Goal: Transaction & Acquisition: Purchase product/service

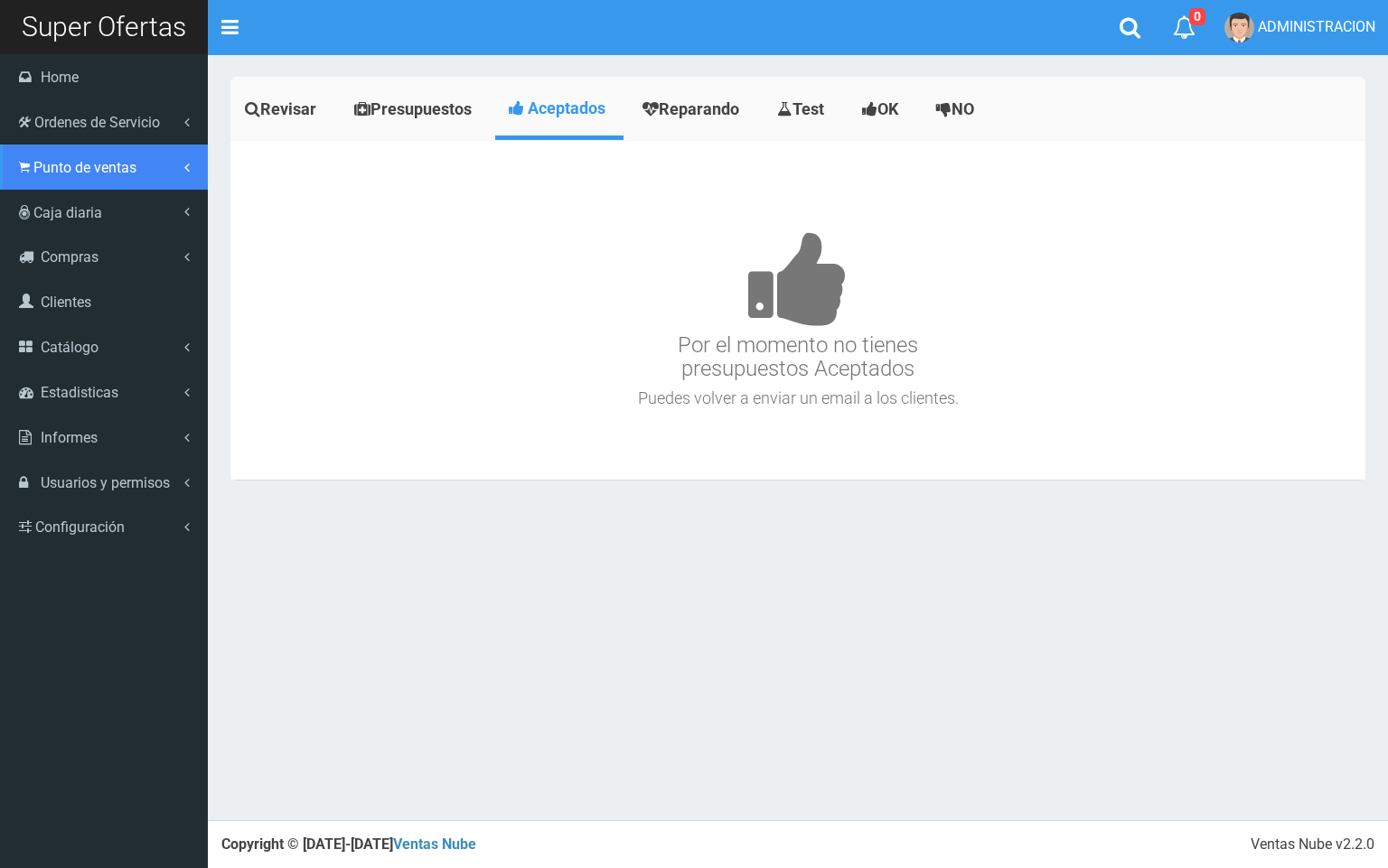
click at [54, 161] on span "Punto de ventas" at bounding box center [85, 167] width 103 height 17
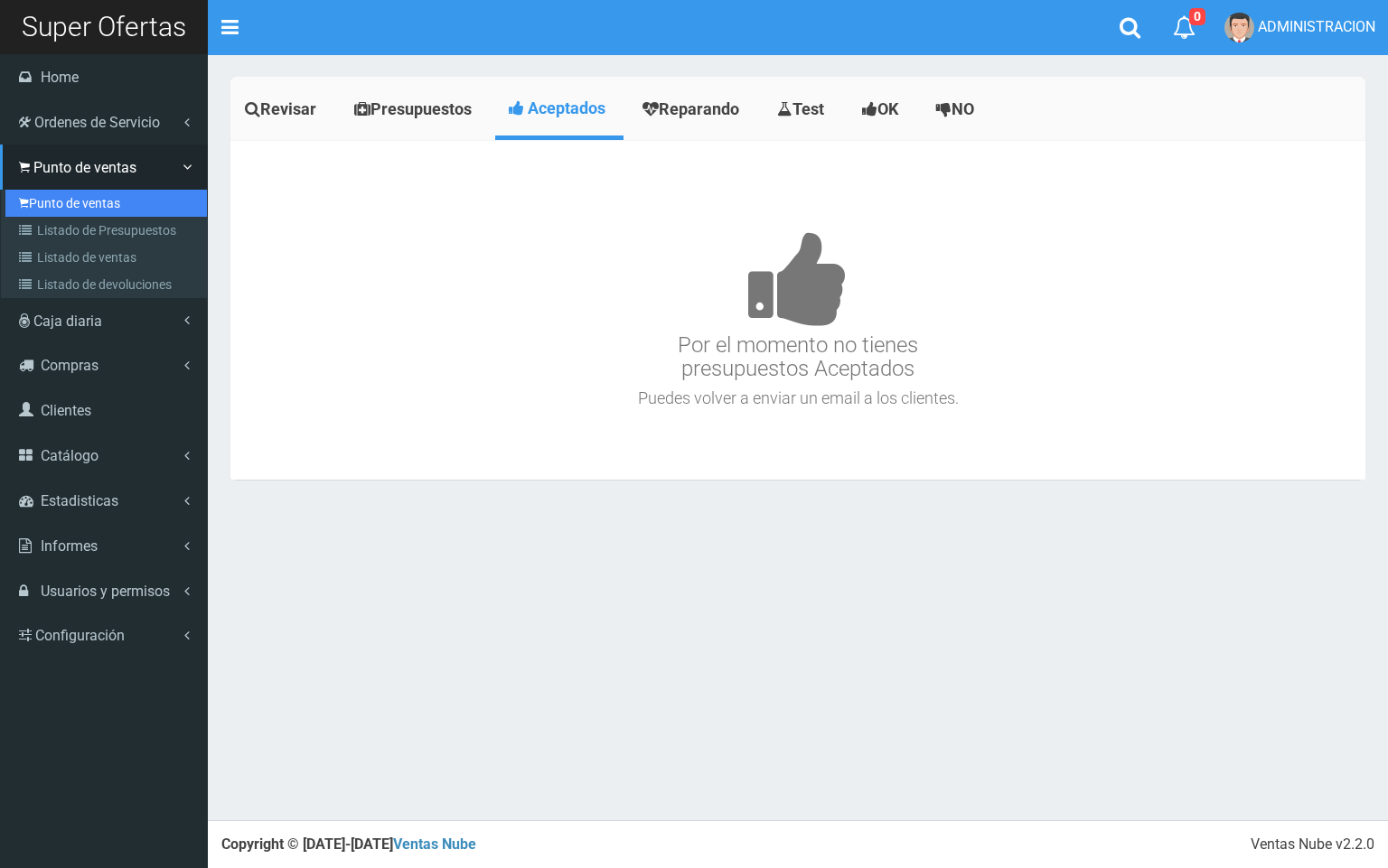
click at [85, 204] on link "Punto de ventas" at bounding box center [106, 204] width 202 height 27
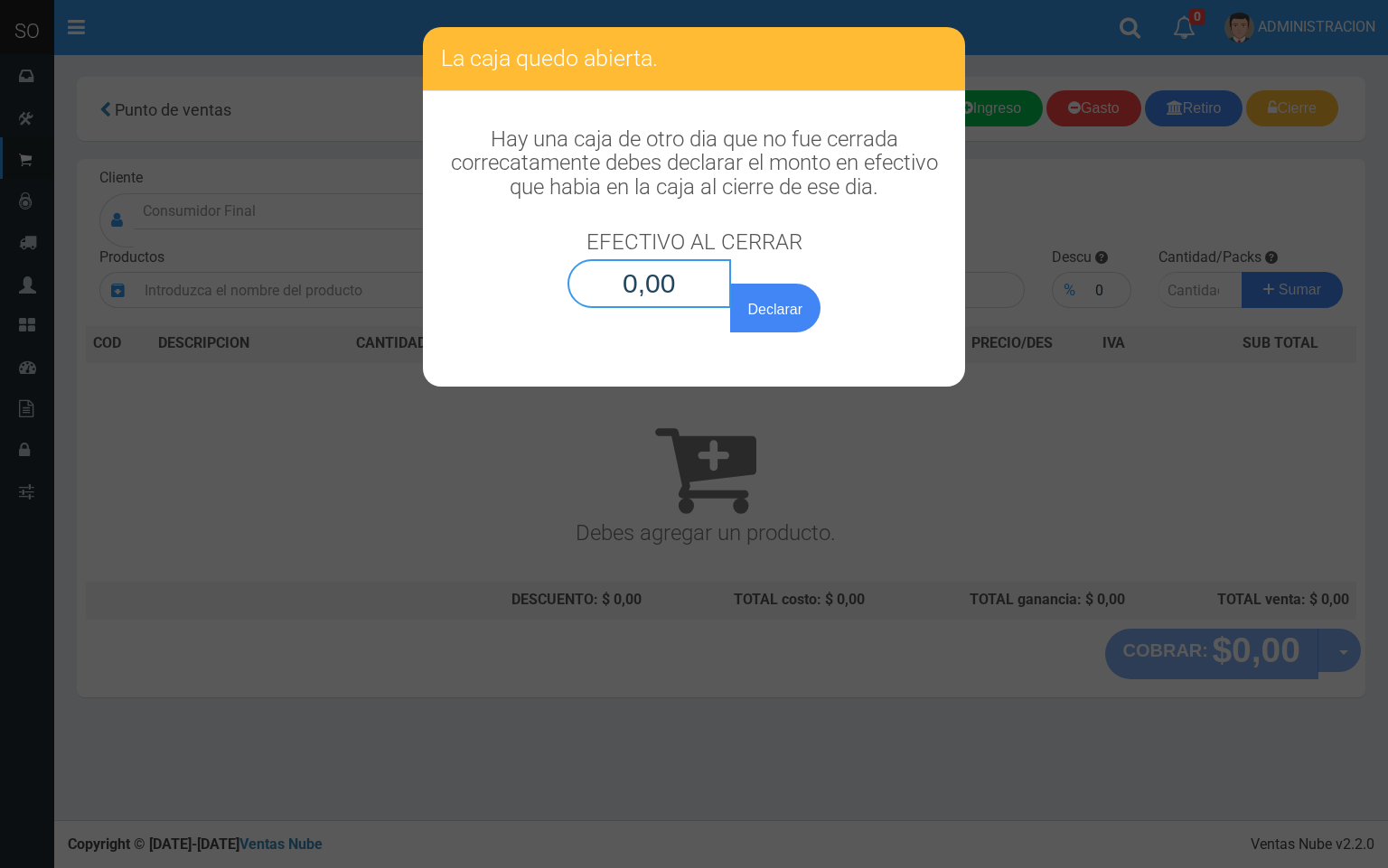
click at [670, 260] on input "0,00" at bounding box center [649, 283] width 164 height 49
type input "0,01"
click at [730, 283] on button "Declarar" at bounding box center [775, 308] width 91 height 49
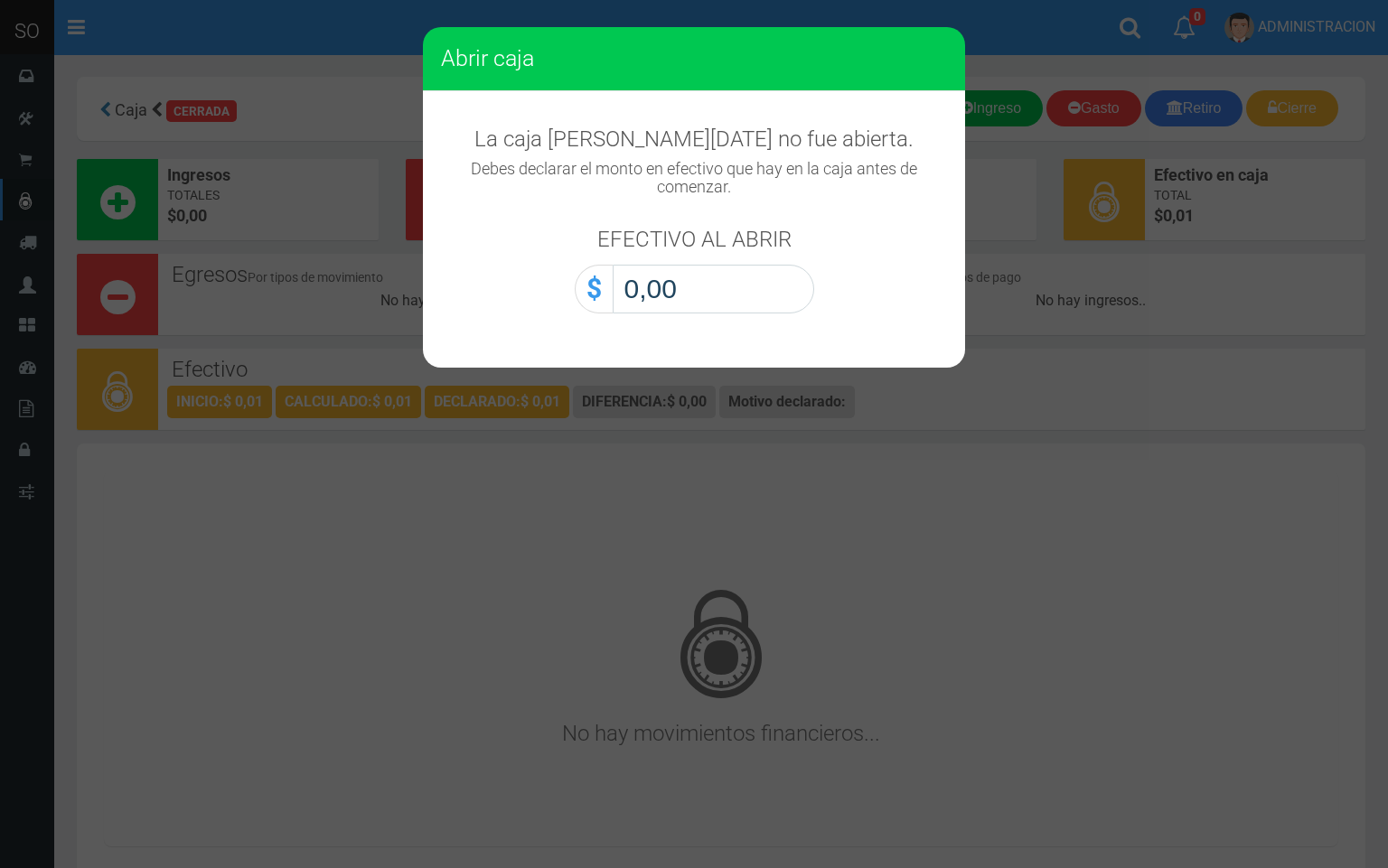
click at [745, 304] on input "0,00" at bounding box center [713, 289] width 202 height 49
type input "0,01"
click at [0, 0] on button "Abrir caja" at bounding box center [0, 0] width 0 height 0
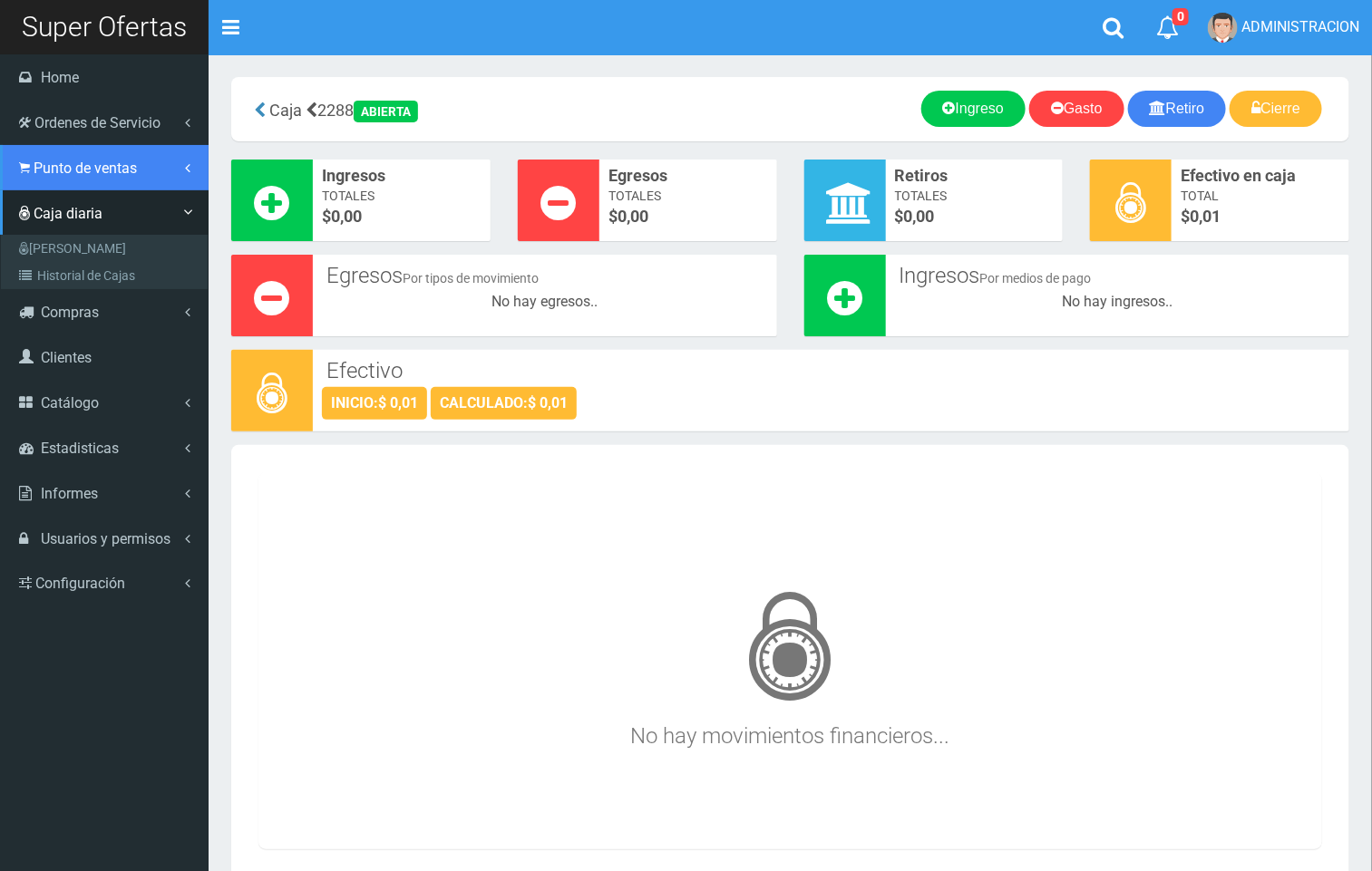
click at [79, 172] on span "Punto de ventas" at bounding box center [85, 168] width 104 height 17
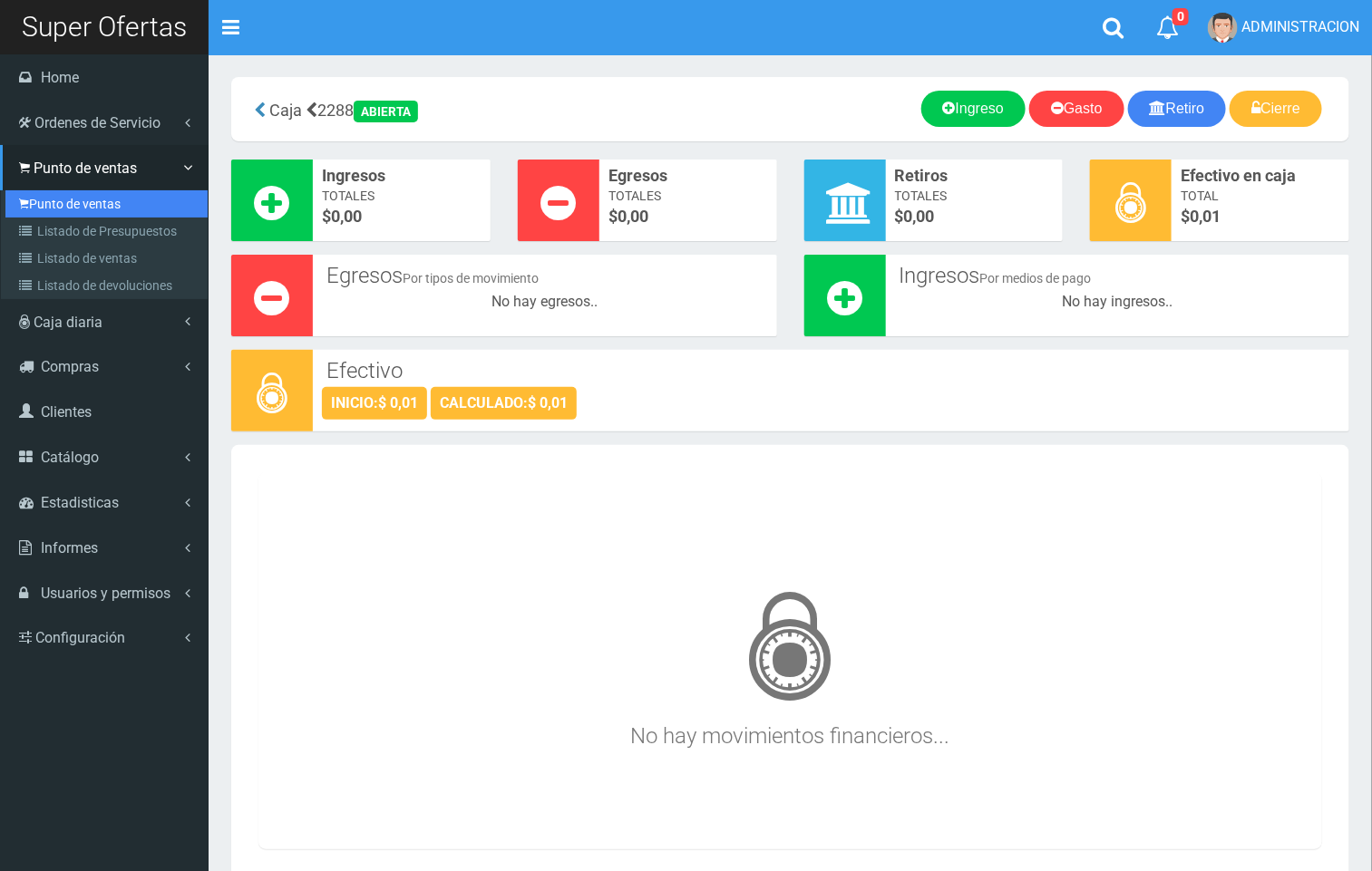
click at [82, 197] on link "Punto de ventas" at bounding box center [106, 204] width 203 height 27
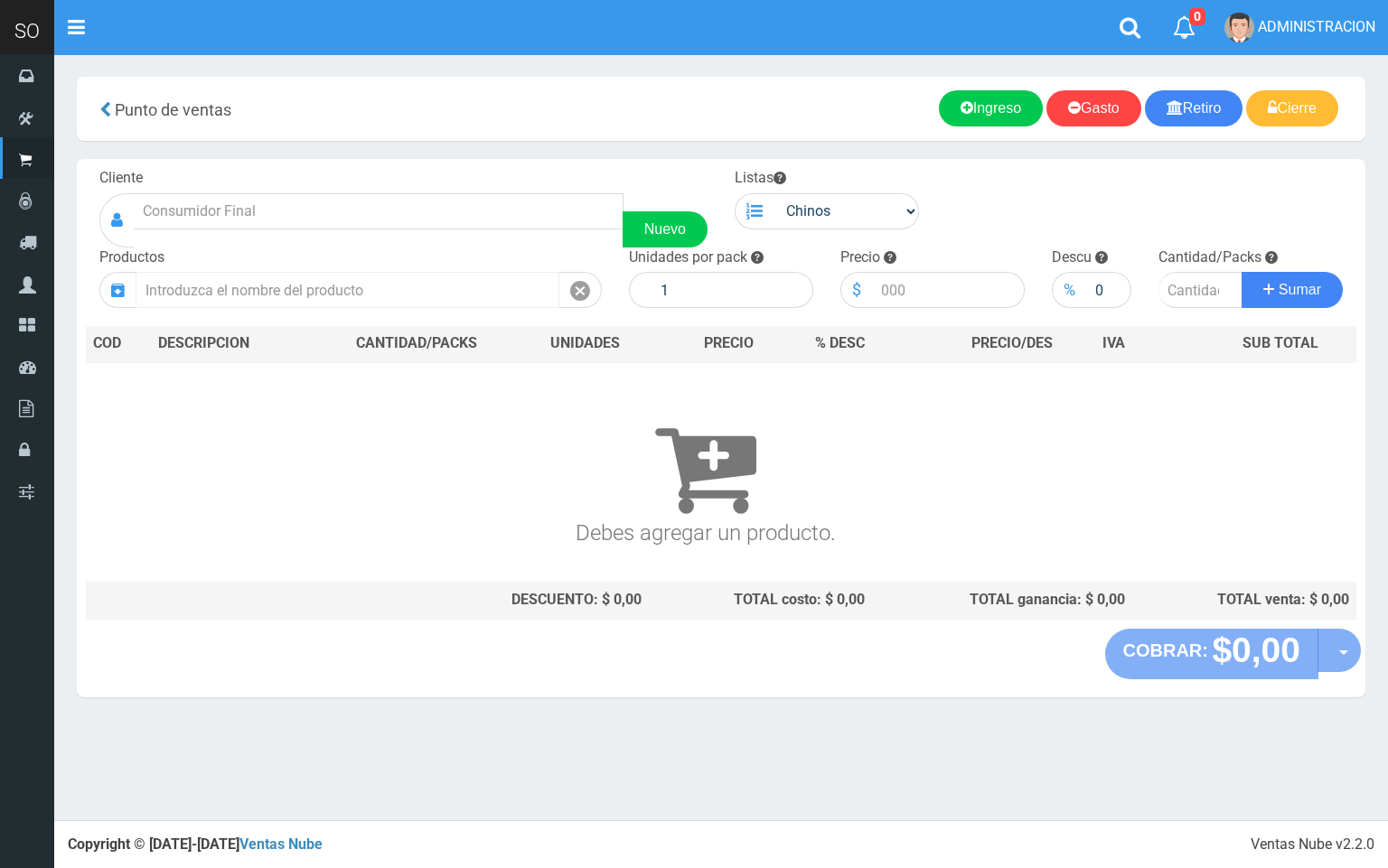
click at [412, 273] on input "text" at bounding box center [348, 290] width 424 height 36
click at [249, 210] on input "text" at bounding box center [378, 212] width 490 height 36
drag, startPoint x: 212, startPoint y: 205, endPoint x: 142, endPoint y: 207, distance: 70.0
click at [142, 207] on input "119" at bounding box center [378, 212] width 490 height 36
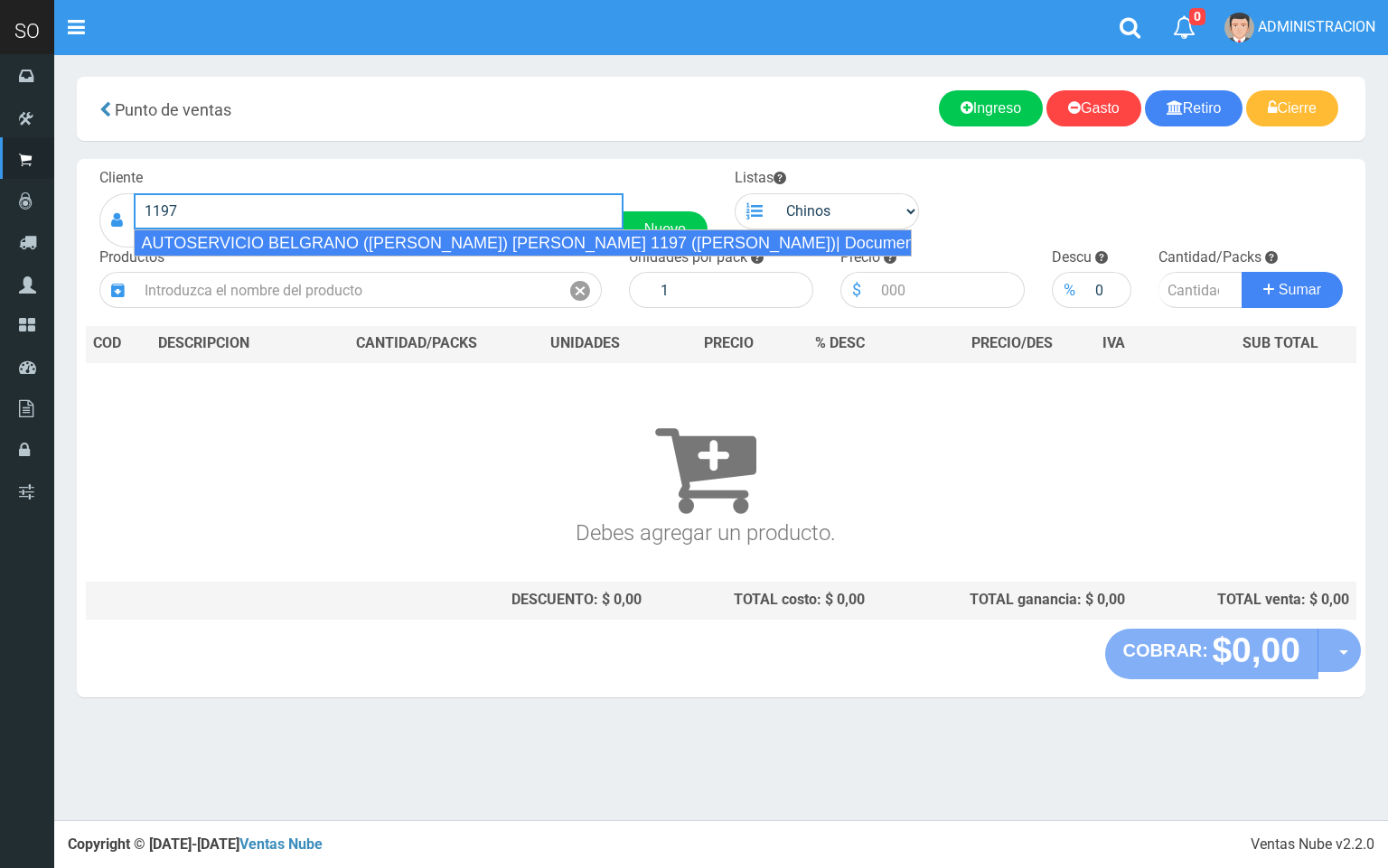
click at [279, 239] on div "AUTOSERVICIO BELGRANO ([PERSON_NAME]) [PERSON_NAME] 1197 ([PERSON_NAME])| Docum…" at bounding box center [522, 243] width 778 height 27
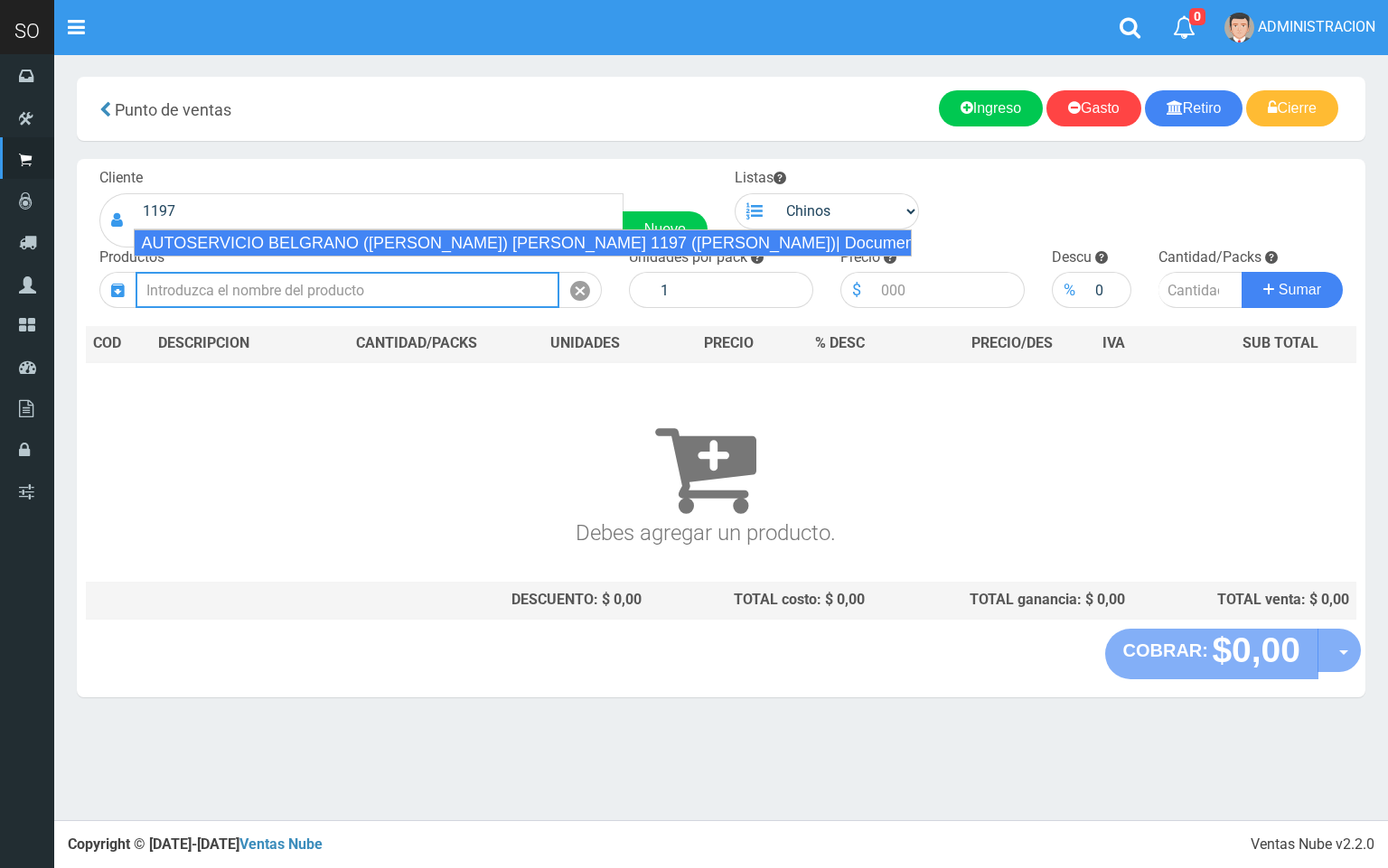
type input "AUTOSERVICIO BELGRANO ([PERSON_NAME]) [PERSON_NAME] 1197 ([PERSON_NAME])| Docum…"
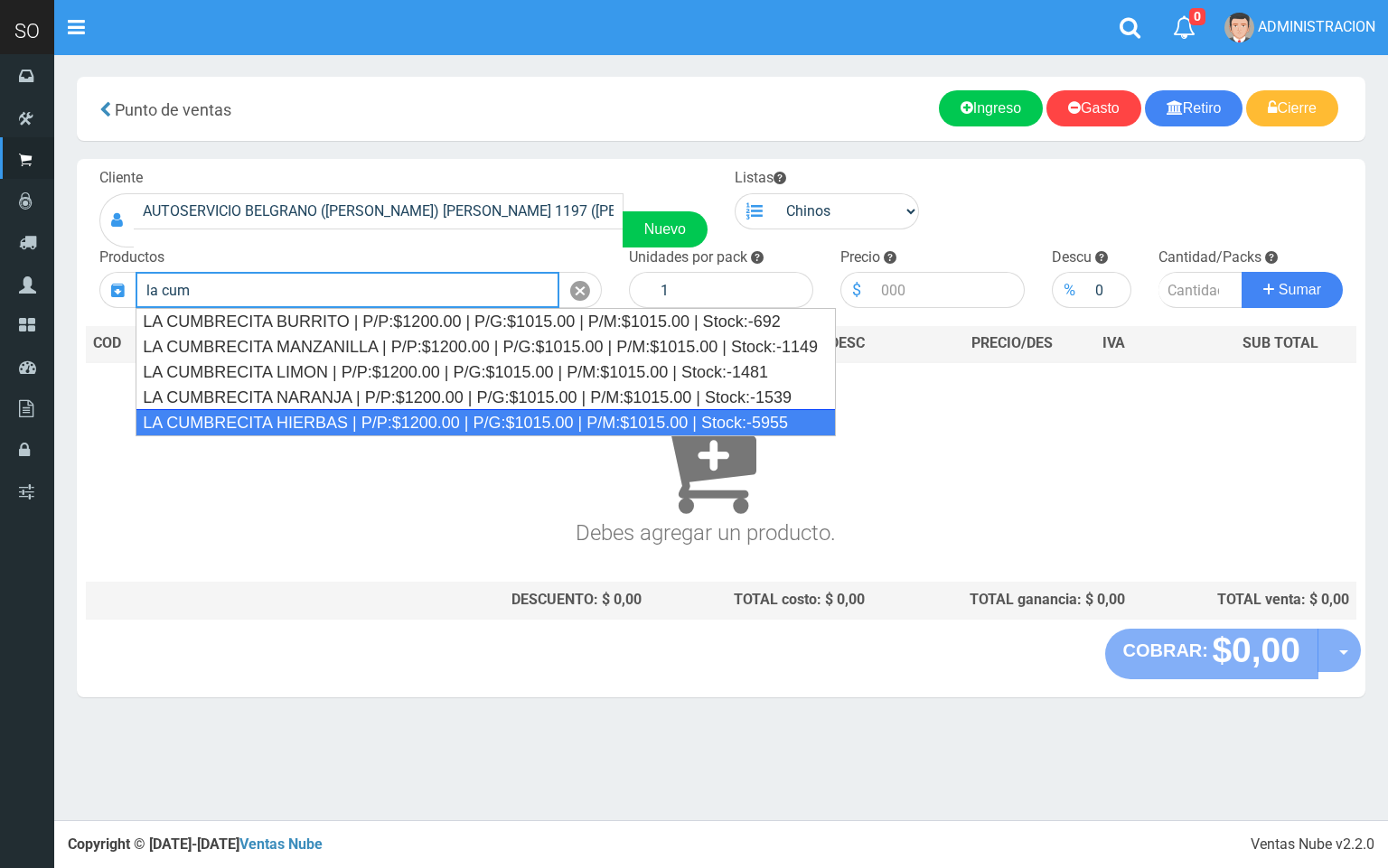
click at [570, 417] on div "LA CUMBRECITA HIERBAS | P/P:$1200.00 | P/G:$1015.00 | P/M:$1015.00 | Stock:-5955" at bounding box center [485, 423] width 700 height 27
type input "LA CUMBRECITA HIERBAS | P/P:$1200.00 | P/G:$1015.00 | P/M:$1015.00 | Stock:-5955"
type input "10"
type input "1200.00"
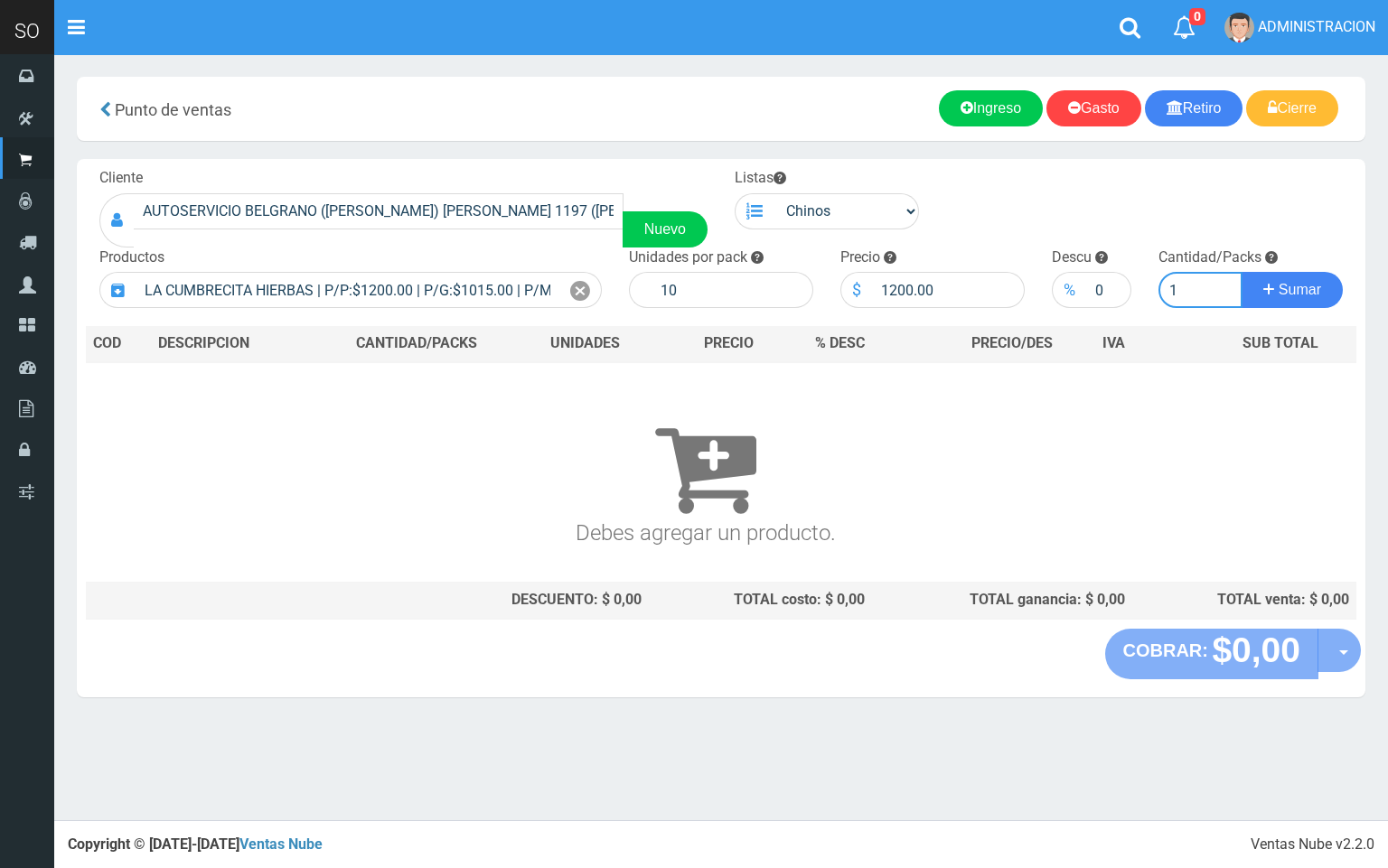
type input "1"
click at [1241, 272] on button "Sumar" at bounding box center [1292, 290] width 101 height 36
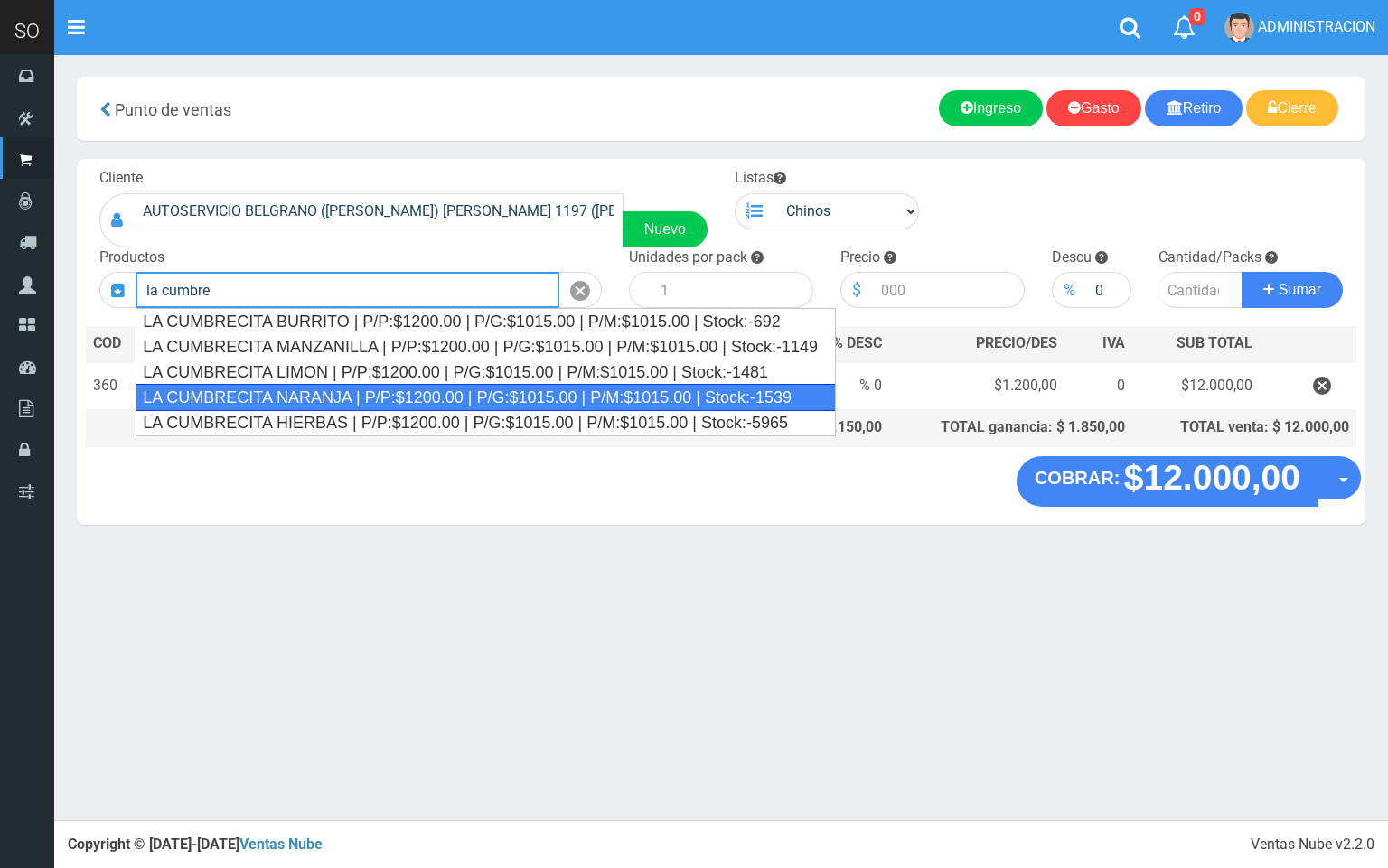
click at [603, 396] on div "LA CUMBRECITA NARANJA | P/P:$1200.00 | P/G:$1015.00 | P/M:$1015.00 | Stock:-1539" at bounding box center [485, 397] width 700 height 27
type input "LA CUMBRECITA NARANJA | P/P:$1200.00 | P/G:$1015.00 | P/M:$1015.00 | Stock:-1539"
type input "10"
type input "1200.00"
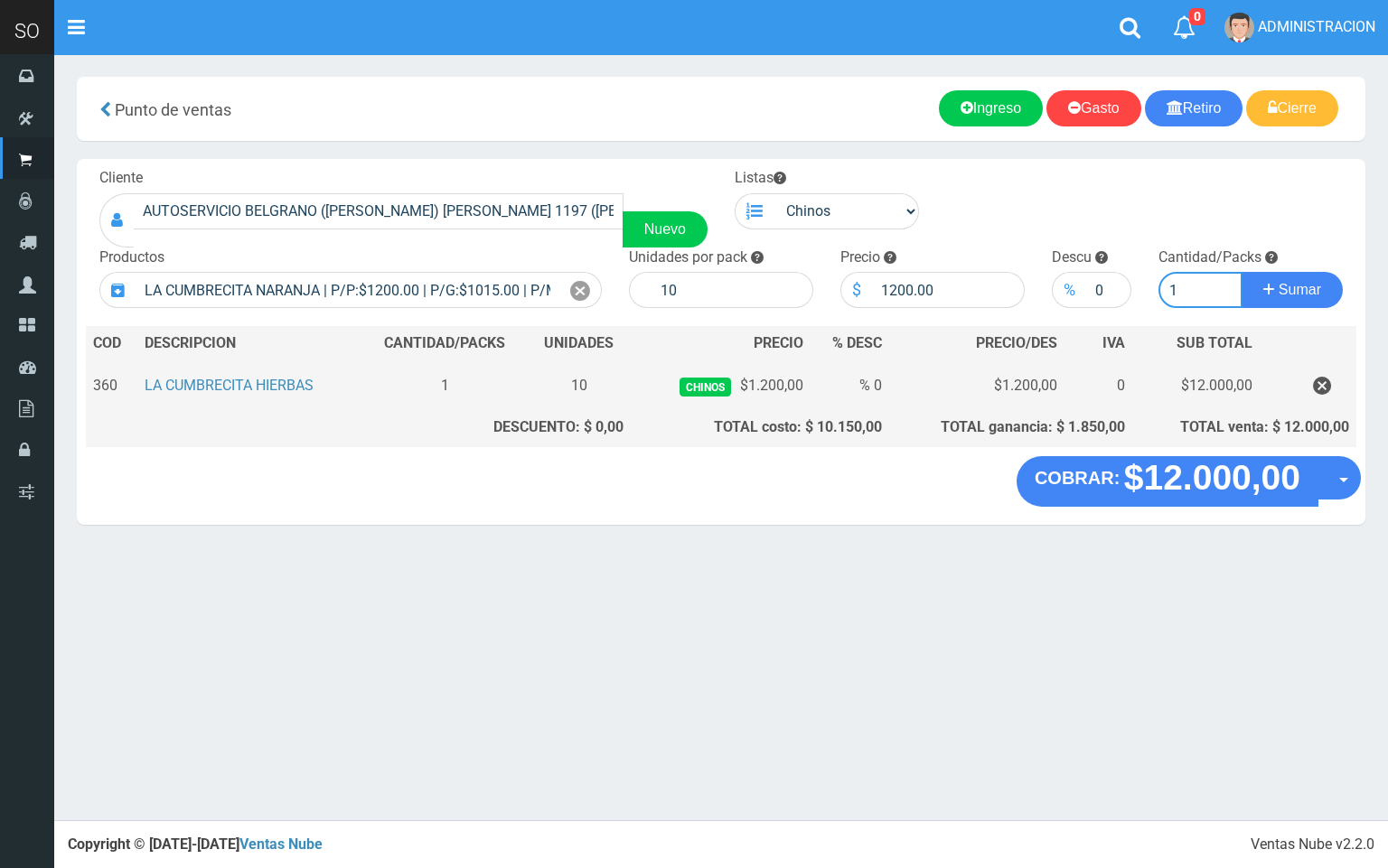
type input "1"
click at [1241, 272] on button "Sumar" at bounding box center [1292, 290] width 101 height 36
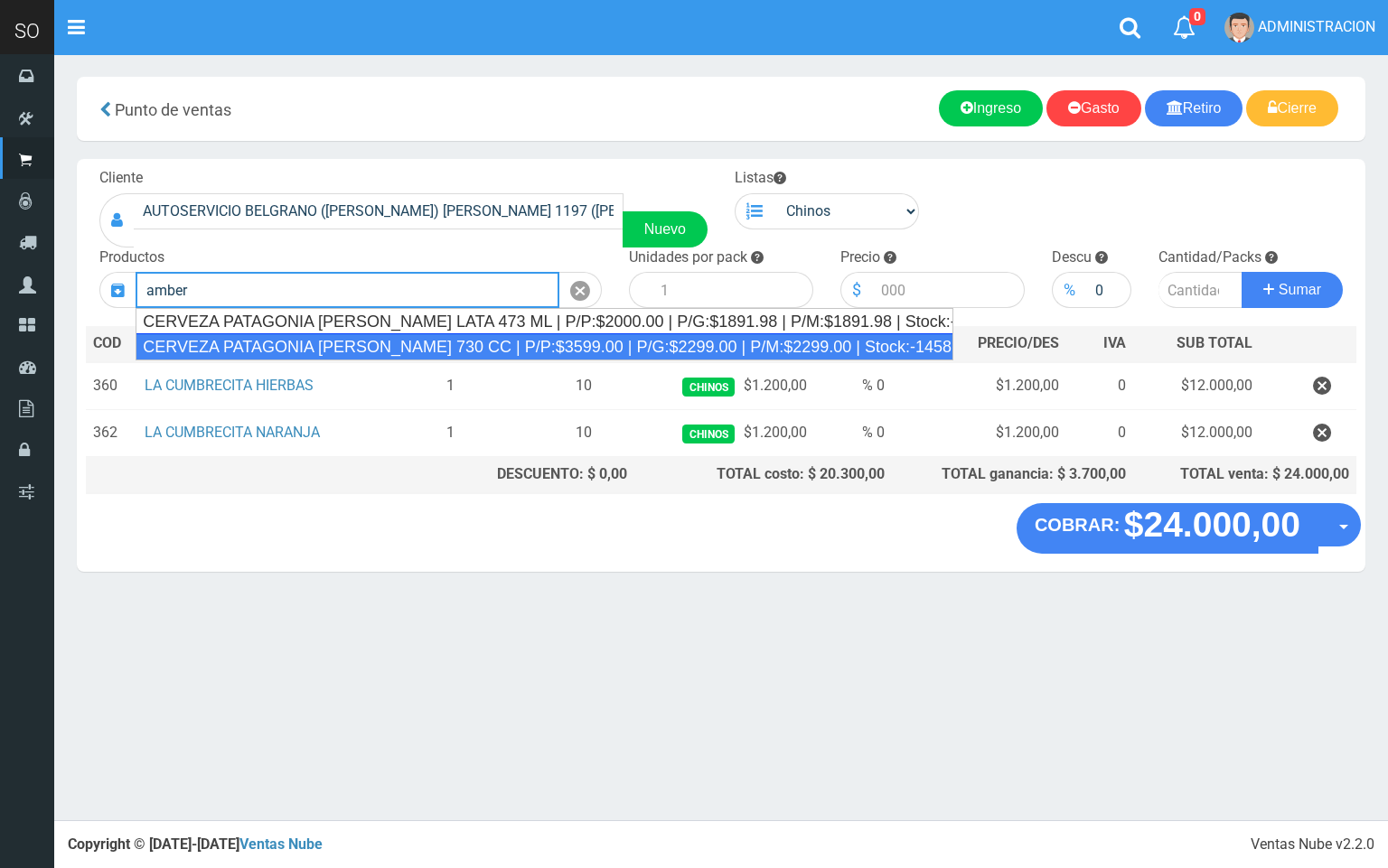
click at [511, 356] on div "CERVEZA PATAGONIA [PERSON_NAME] 730 CC | P/P:$3599.00 | P/G:$2299.00 | P/M:$229…" at bounding box center [544, 347] width 818 height 27
type input "CERVEZA PATAGONIA [PERSON_NAME] 730 CC | P/P:$3599.00 | P/G:$2299.00 | P/M:$229…"
type input "6"
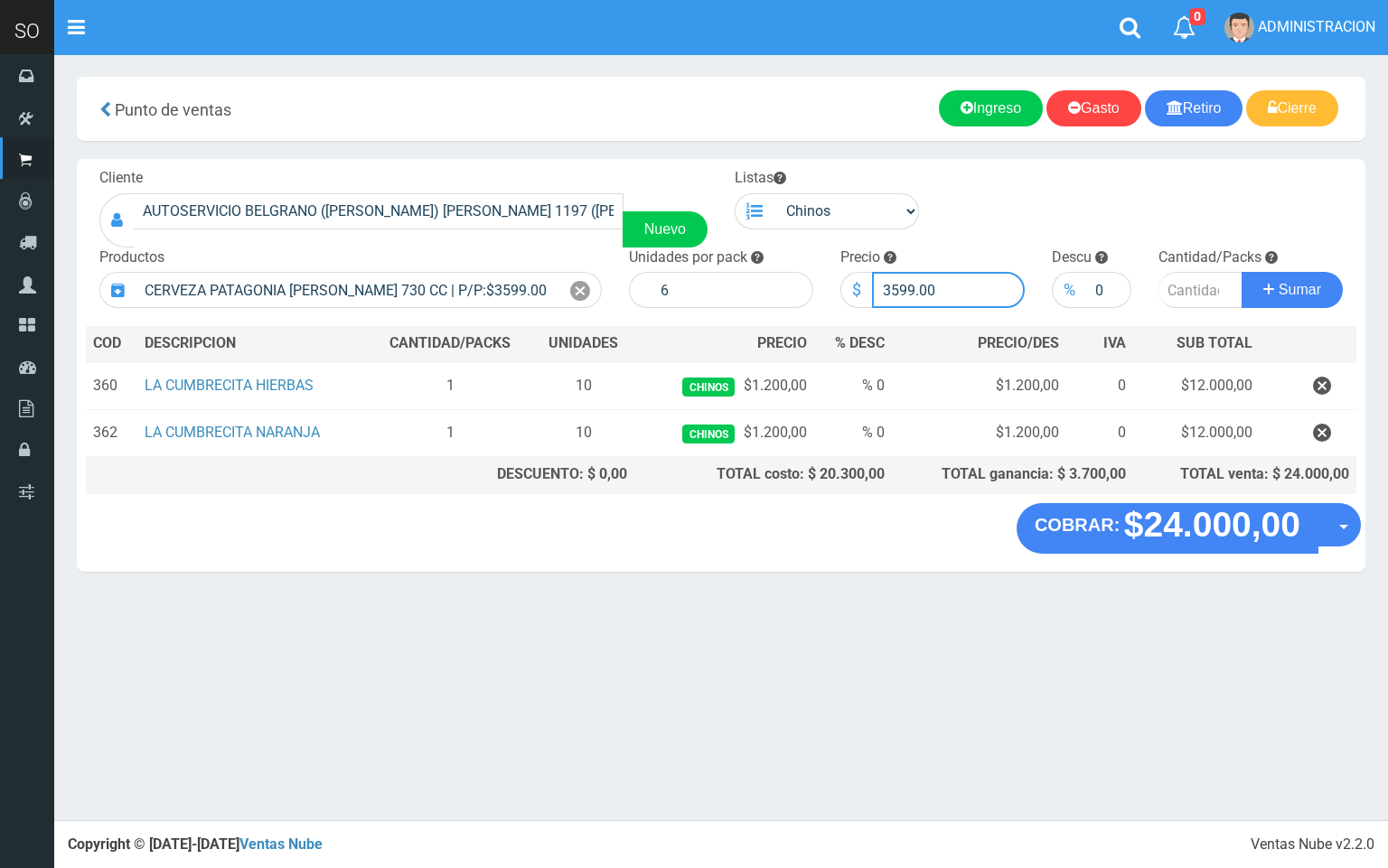
drag, startPoint x: 914, startPoint y: 284, endPoint x: 893, endPoint y: 279, distance: 21.6
click at [893, 279] on input "3599.00" at bounding box center [948, 290] width 153 height 36
type input "3000.00"
drag, startPoint x: 1198, startPoint y: 293, endPoint x: 1218, endPoint y: 287, distance: 20.9
click at [1215, 288] on input "number" at bounding box center [1201, 290] width 85 height 36
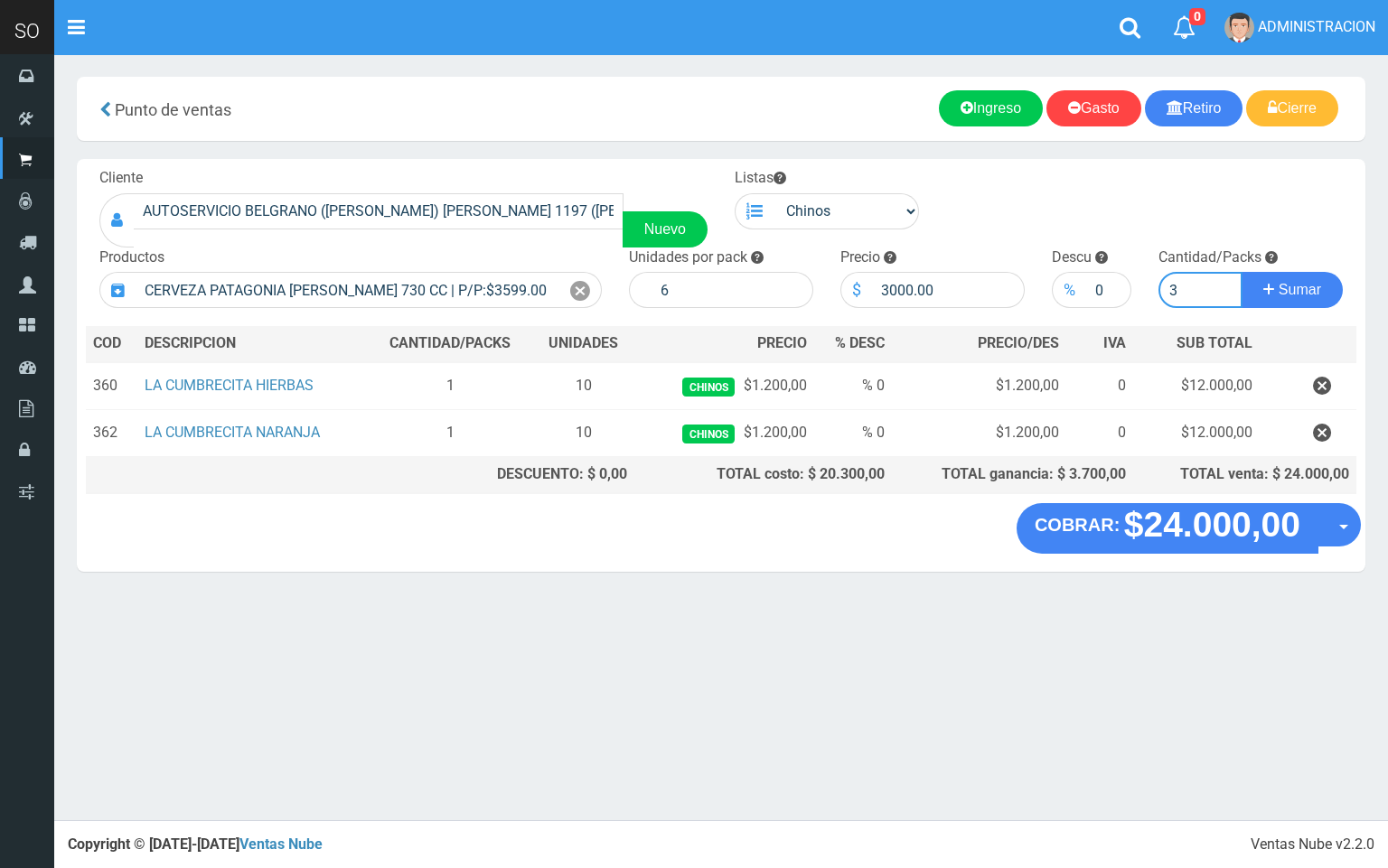
type input "3"
click at [1241, 272] on button "Sumar" at bounding box center [1292, 290] width 101 height 36
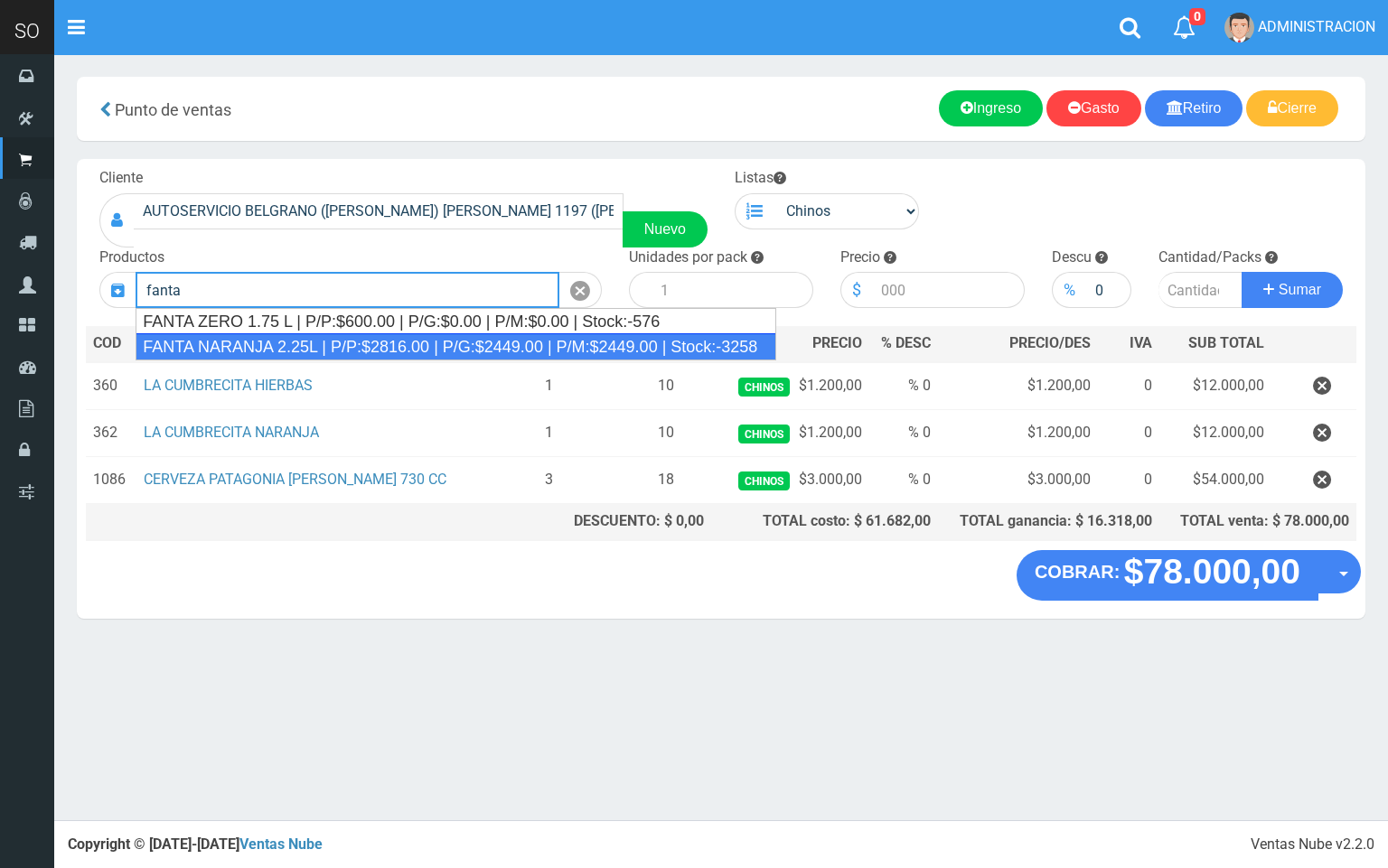
drag, startPoint x: 605, startPoint y: 339, endPoint x: 688, endPoint y: 326, distance: 84.0
click at [605, 339] on div "FANTA NARANJA 2.25L | P/P:$2816.00 | P/G:$2449.00 | P/M:$2449.00 | Stock:-3258" at bounding box center [455, 347] width 640 height 27
type input "FANTA NARANJA 2.25L | P/P:$2816.00 | P/G:$2449.00 | P/M:$2449.00 | Stock:-3258"
type input "8"
type input "2816.00"
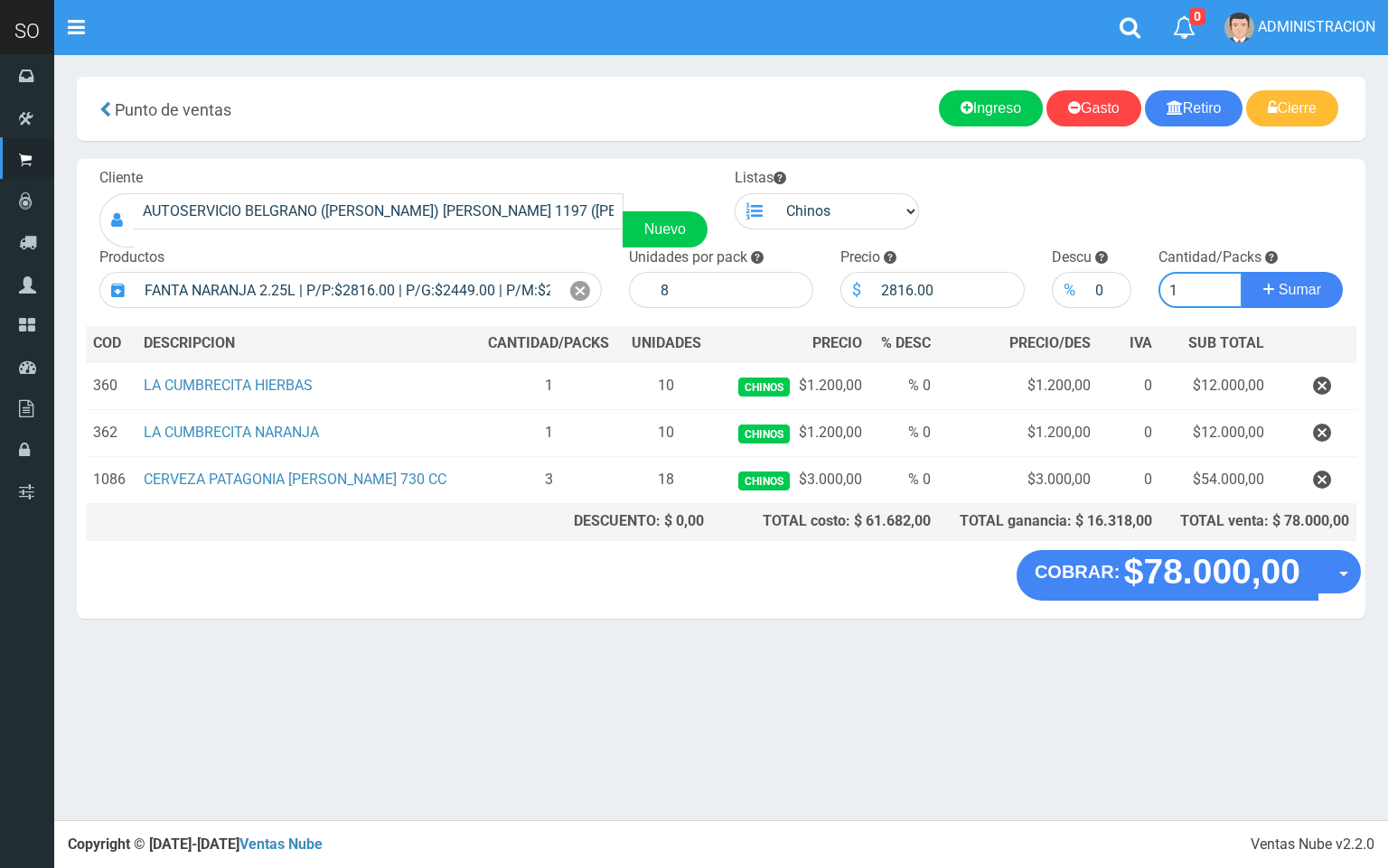
type input "1"
click at [1241, 272] on button "Sumar" at bounding box center [1292, 290] width 101 height 36
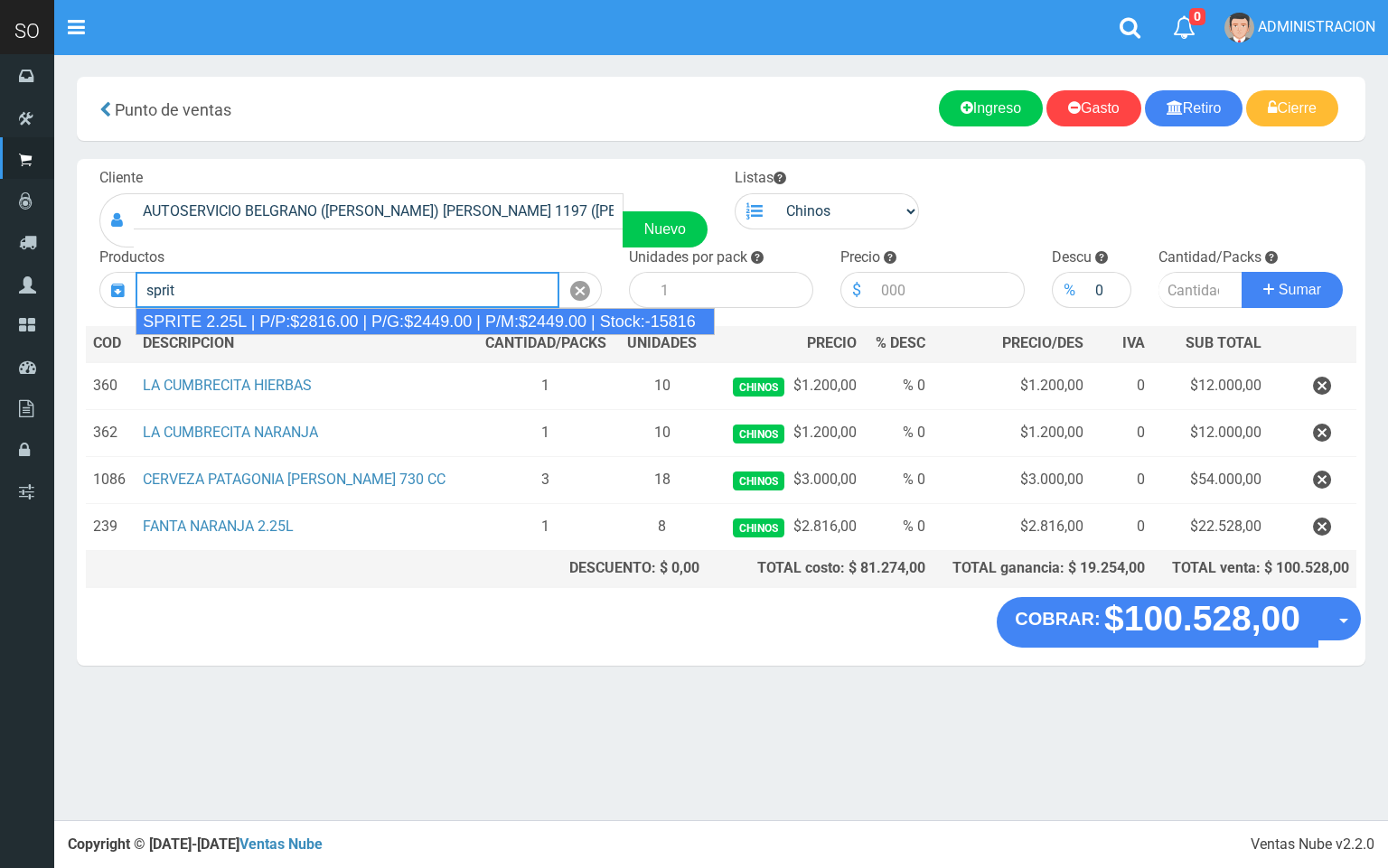
click at [556, 310] on div "SPRITE 2.25L | P/P:$2816.00 | P/G:$2449.00 | P/M:$2449.00 | Stock:-15816" at bounding box center [426, 321] width 579 height 27
type input "SPRITE 2.25L | P/P:$2816.00 | P/G:$2449.00 | P/M:$2449.00 | Stock:-15816"
type input "8"
type input "2816.00"
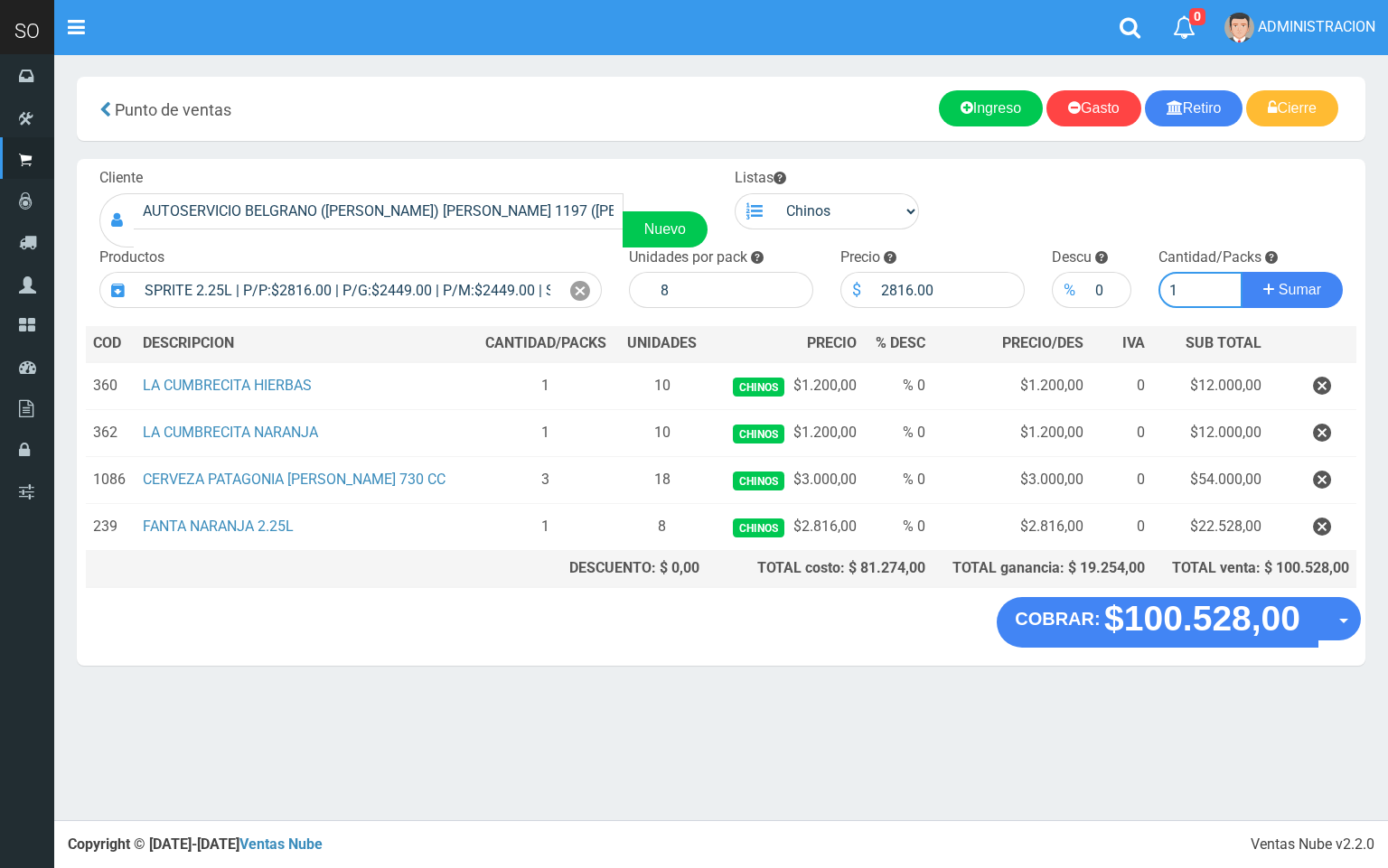
type input "1"
click at [1241, 272] on button "Sumar" at bounding box center [1292, 290] width 101 height 36
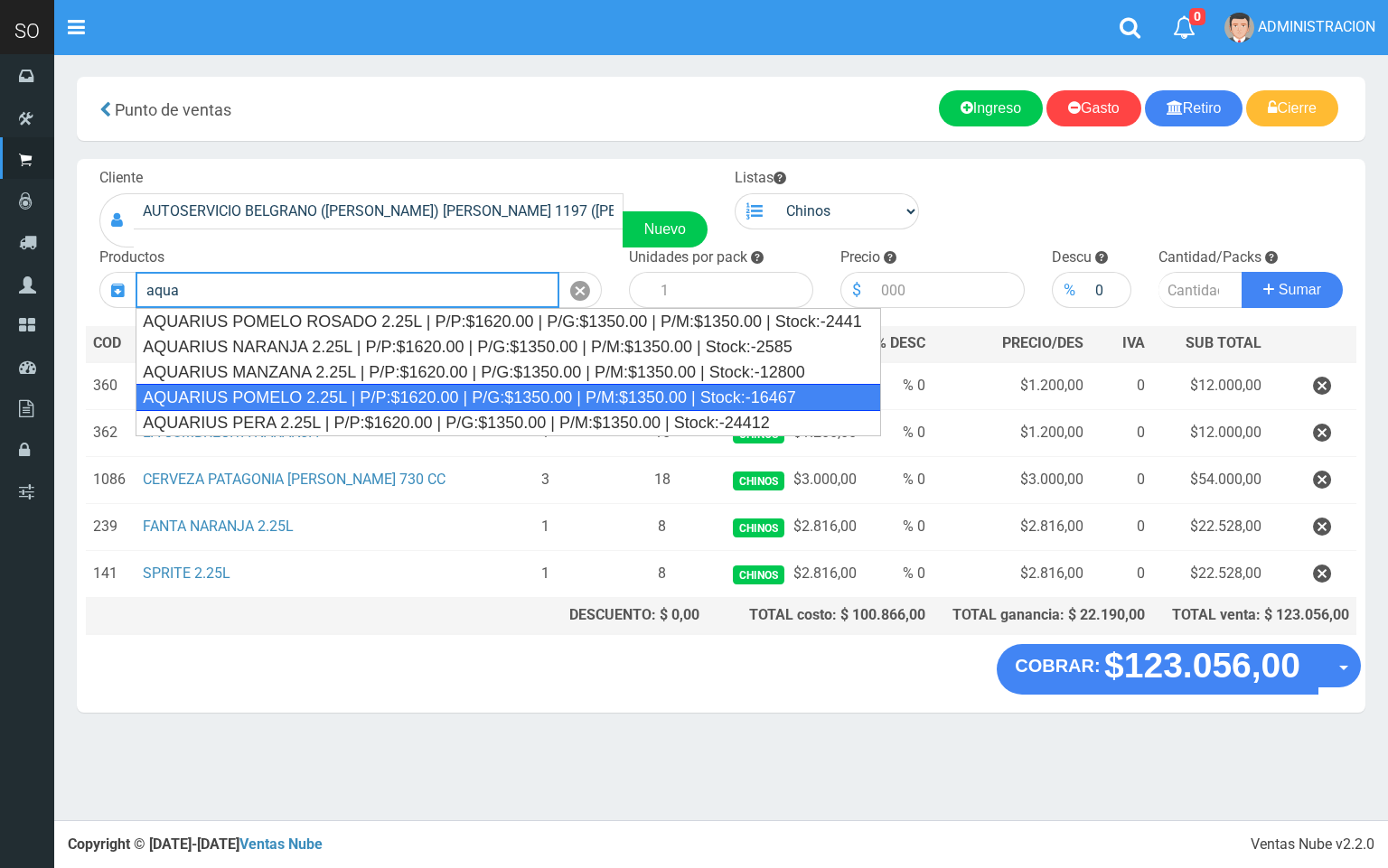
click at [464, 394] on div "AQUARIUS POMELO 2.25L | P/P:$1620.00 | P/G:$1350.00 | P/M:$1350.00 | Stock:-164…" at bounding box center [508, 397] width 745 height 27
type input "AQUARIUS POMELO 2.25L | P/P:$1620.00 | P/G:$1350.00 | P/M:$1350.00 | Stock:-164…"
type input "6"
type input "1620.00"
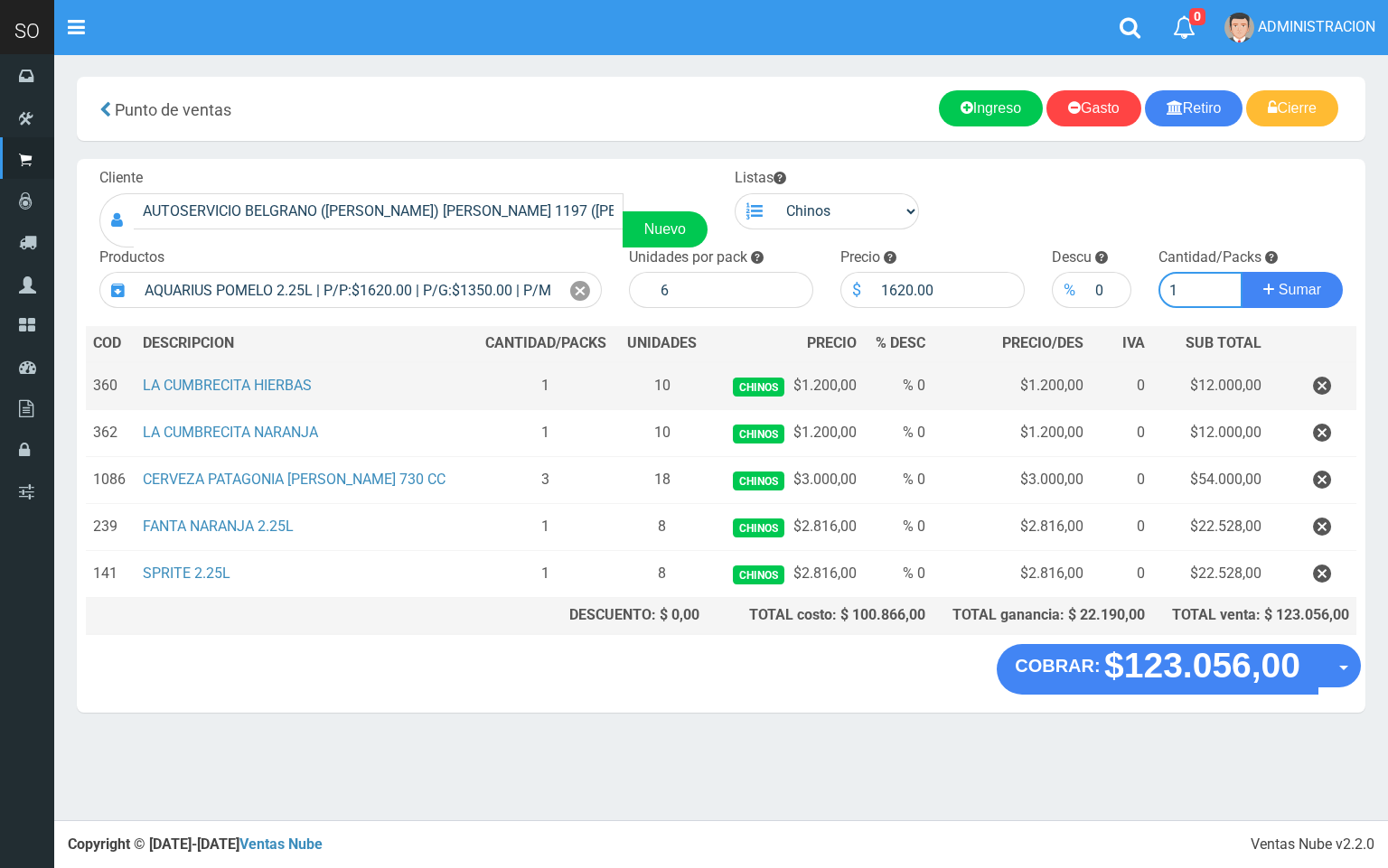
type input "1"
click at [1241, 272] on button "Sumar" at bounding box center [1292, 290] width 101 height 36
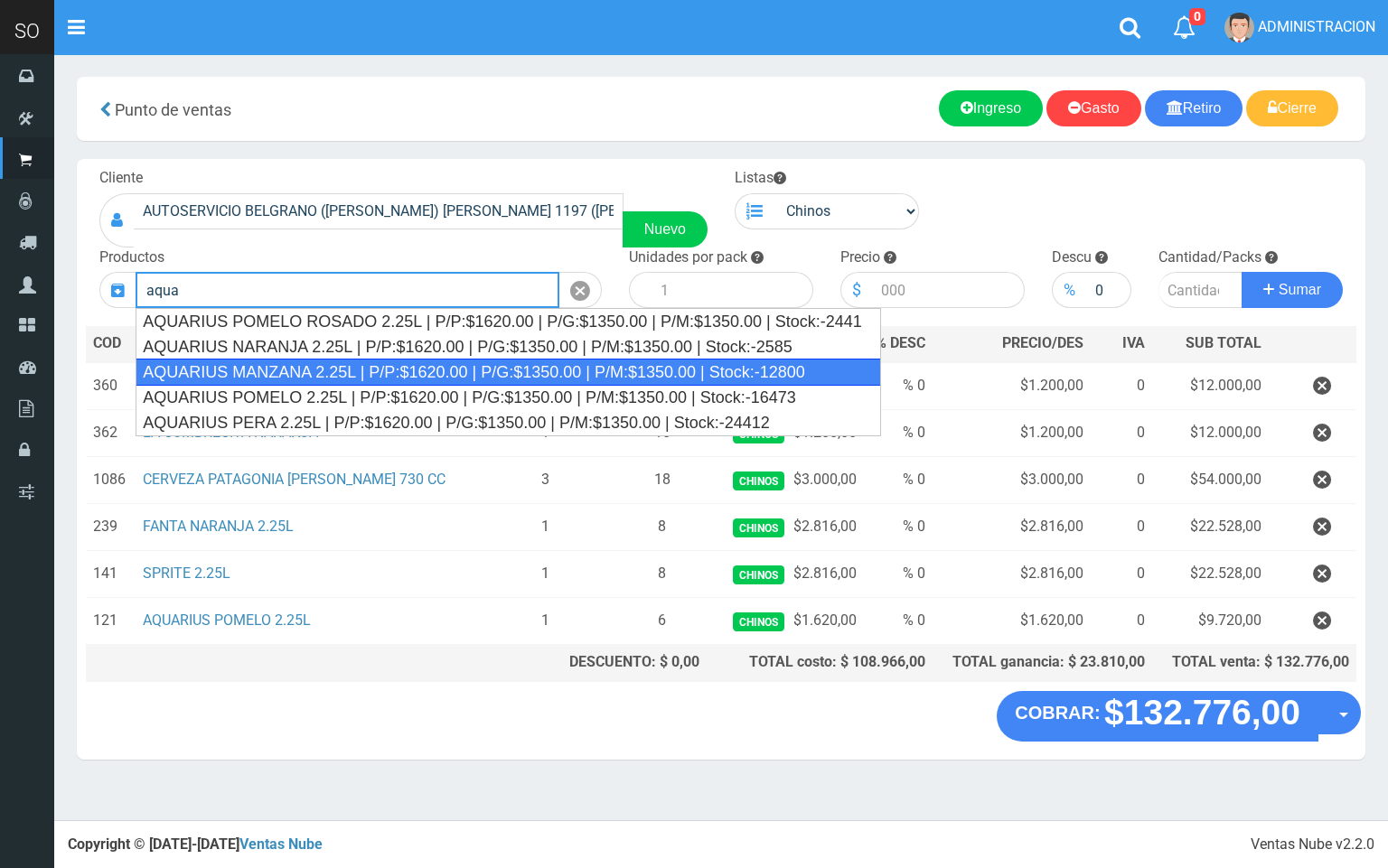
click at [503, 368] on div "AQUARIUS MANZANA 2.25L | P/P:$1620.00 | P/G:$1350.00 | P/M:$1350.00 | Stock:-12…" at bounding box center [508, 372] width 745 height 27
type input "AQUARIUS MANZANA 2.25L | P/P:$1620.00 | P/G:$1350.00 | P/M:$1350.00 | Stock:-12…"
type input "6"
type input "1620.00"
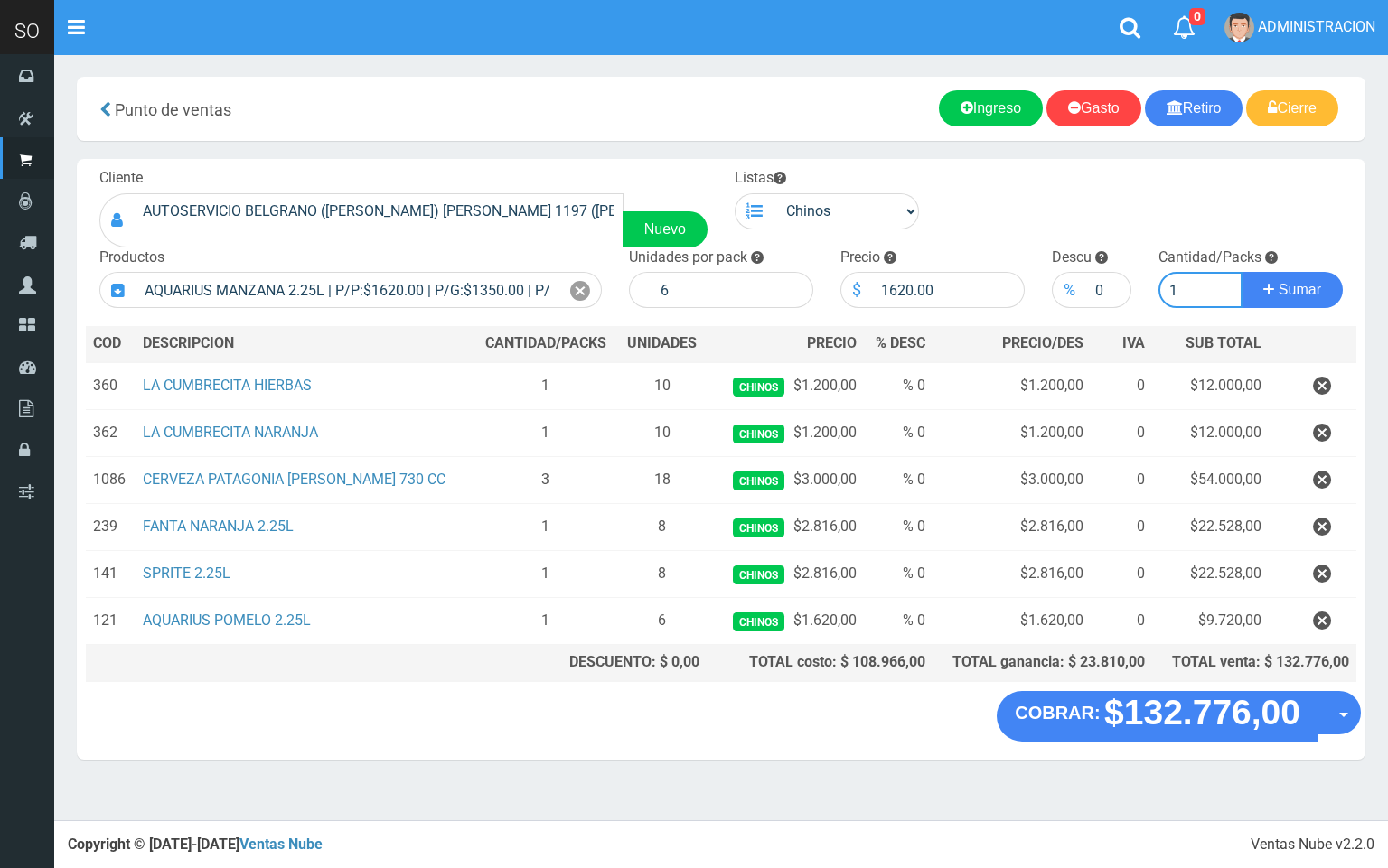
type input "1"
click at [1241, 272] on button "Sumar" at bounding box center [1292, 290] width 101 height 36
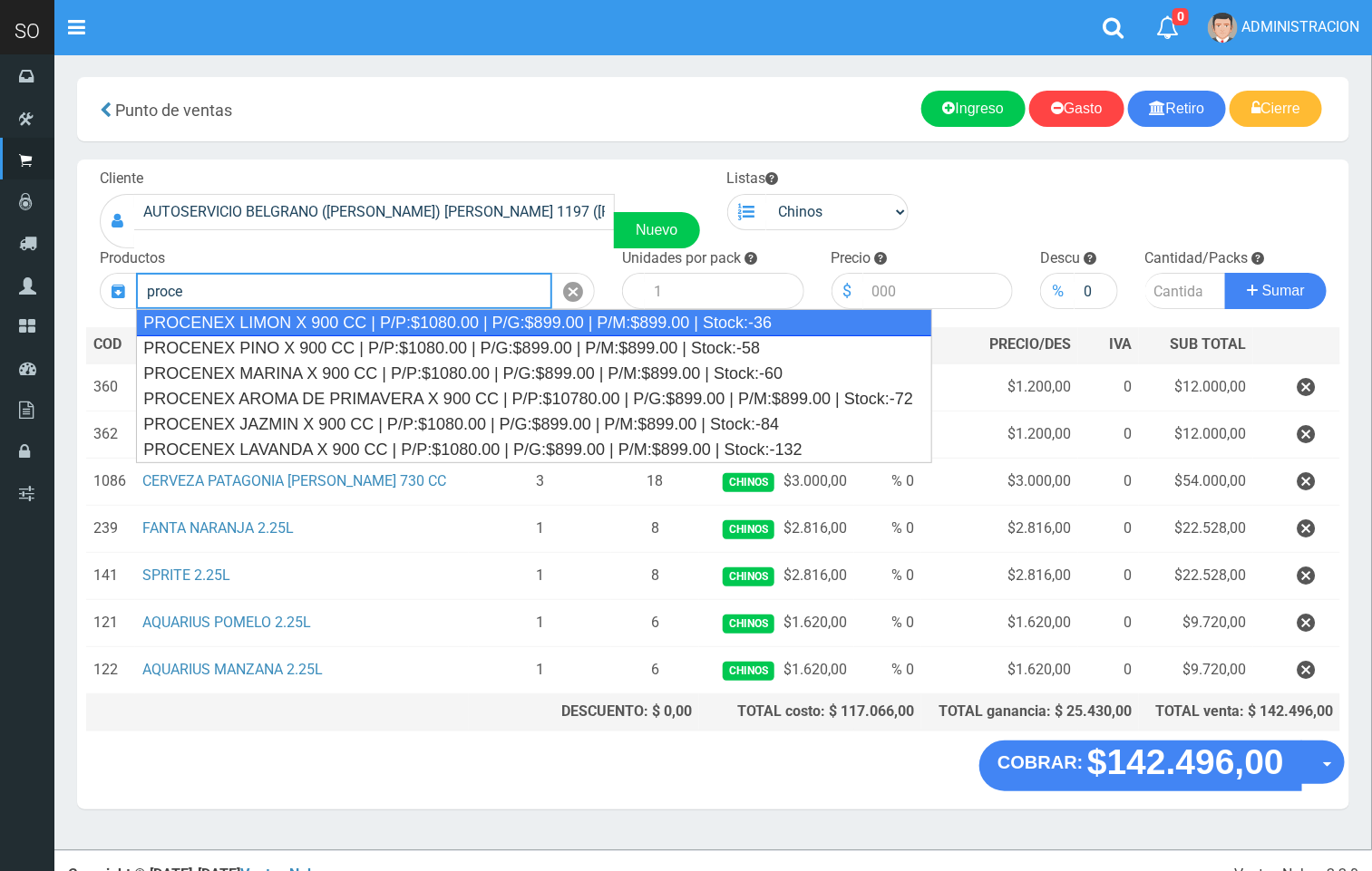
click at [371, 319] on div "PROCENEX LIMON X 900 CC | P/P:$1080.00 | P/G:$899.00 | P/M:$899.00 | Stock:-36" at bounding box center [534, 322] width 796 height 27
type input "PROCENEX LIMON X 900 CC | P/P:$1080.00 | P/G:$899.00 | P/M:$899.00 | Stock:-36"
type input "12"
type input "1080.00"
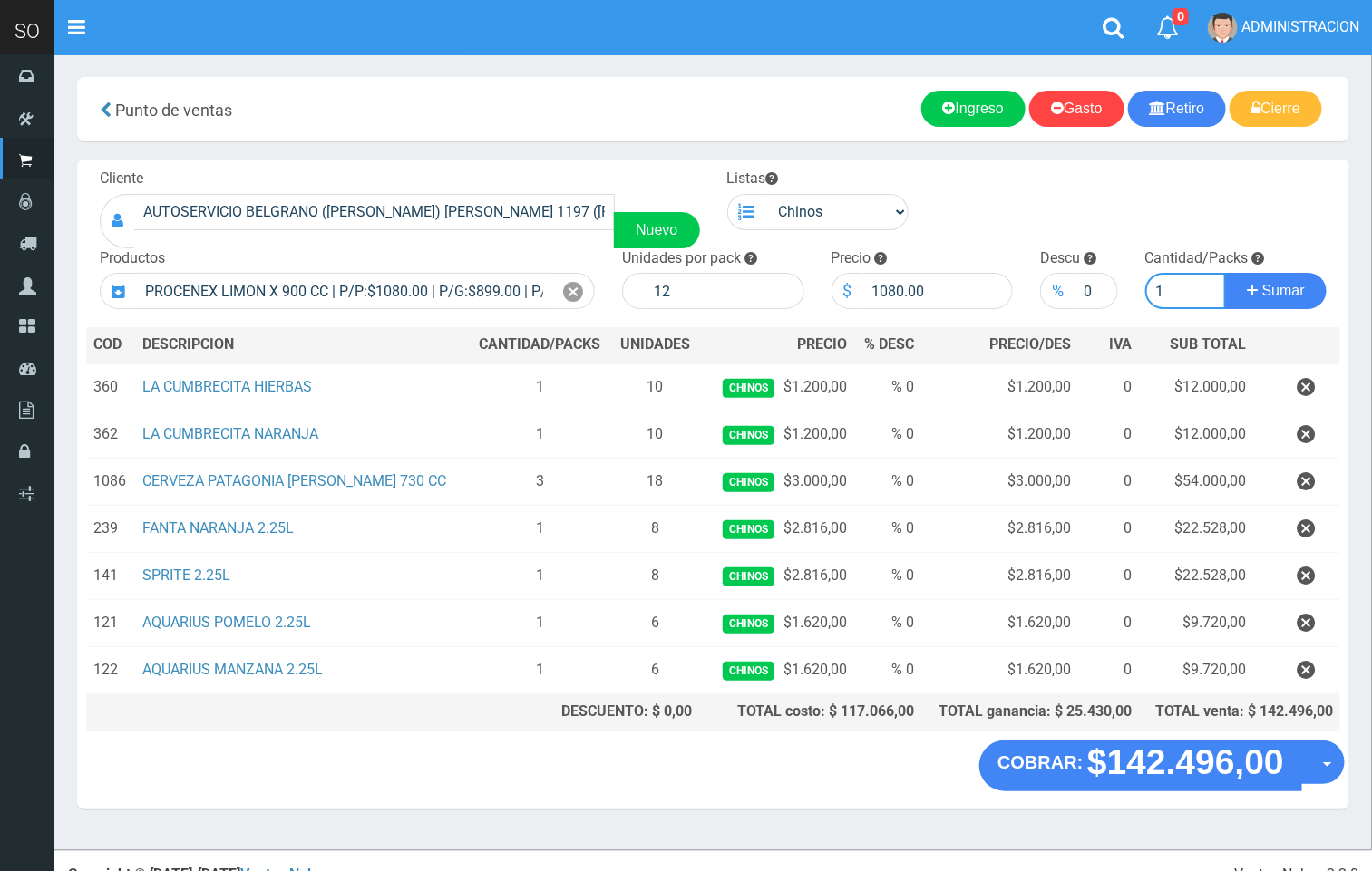
type input "1"
click at [1225, 272] on button "Sumar" at bounding box center [1276, 291] width 102 height 36
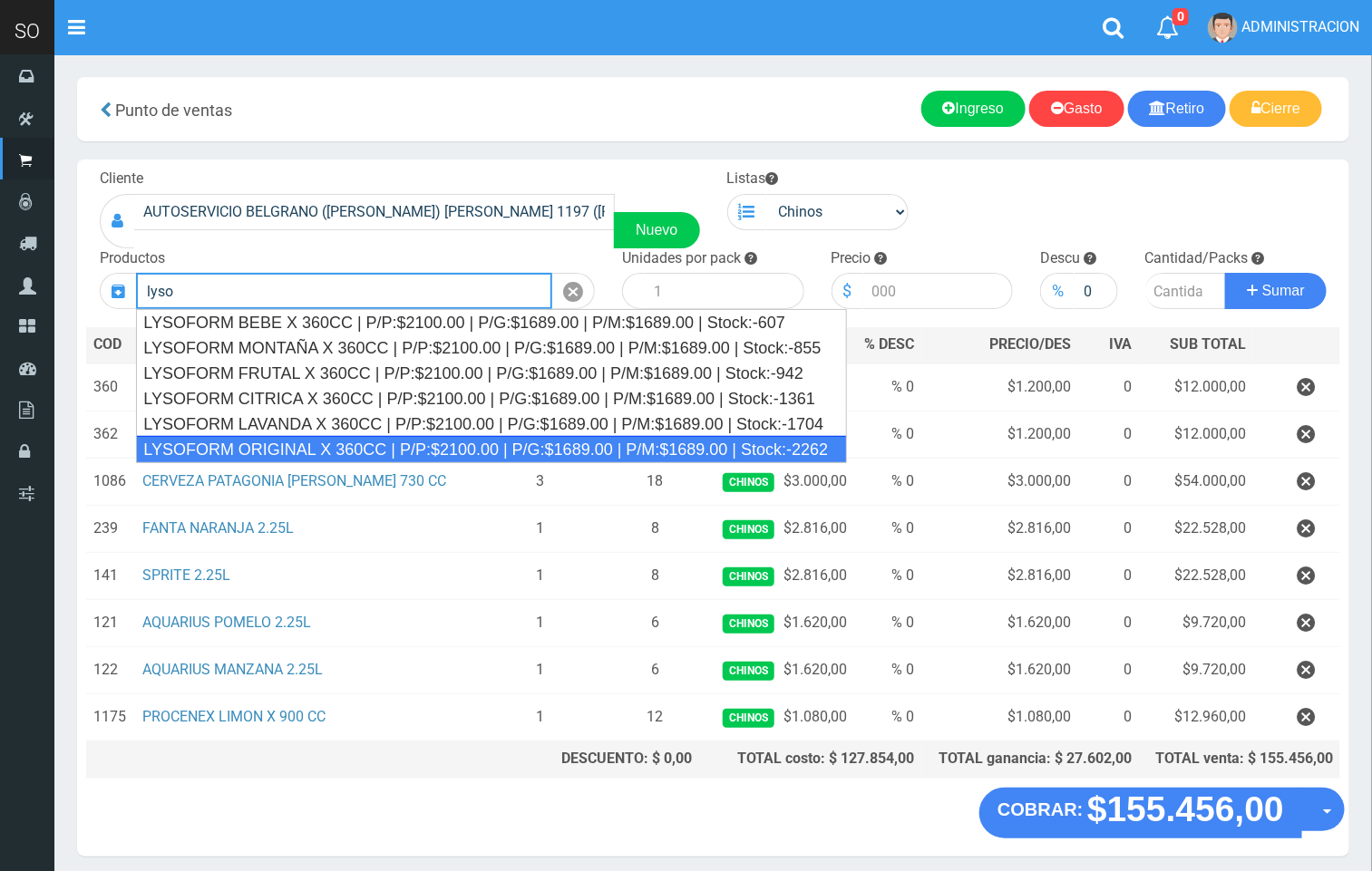
click at [531, 444] on div "LYSOFORM ORIGINAL X 360CC | P/P:$2100.00 | P/G:$1689.00 | P/M:$1689.00 | Stock:…" at bounding box center [492, 450] width 711 height 27
type input "LYSOFORM ORIGINAL X 360CC | P/P:$2100.00 | P/G:$1689.00 | P/M:$1689.00 | Stock:…"
type input "12"
type input "2100.00"
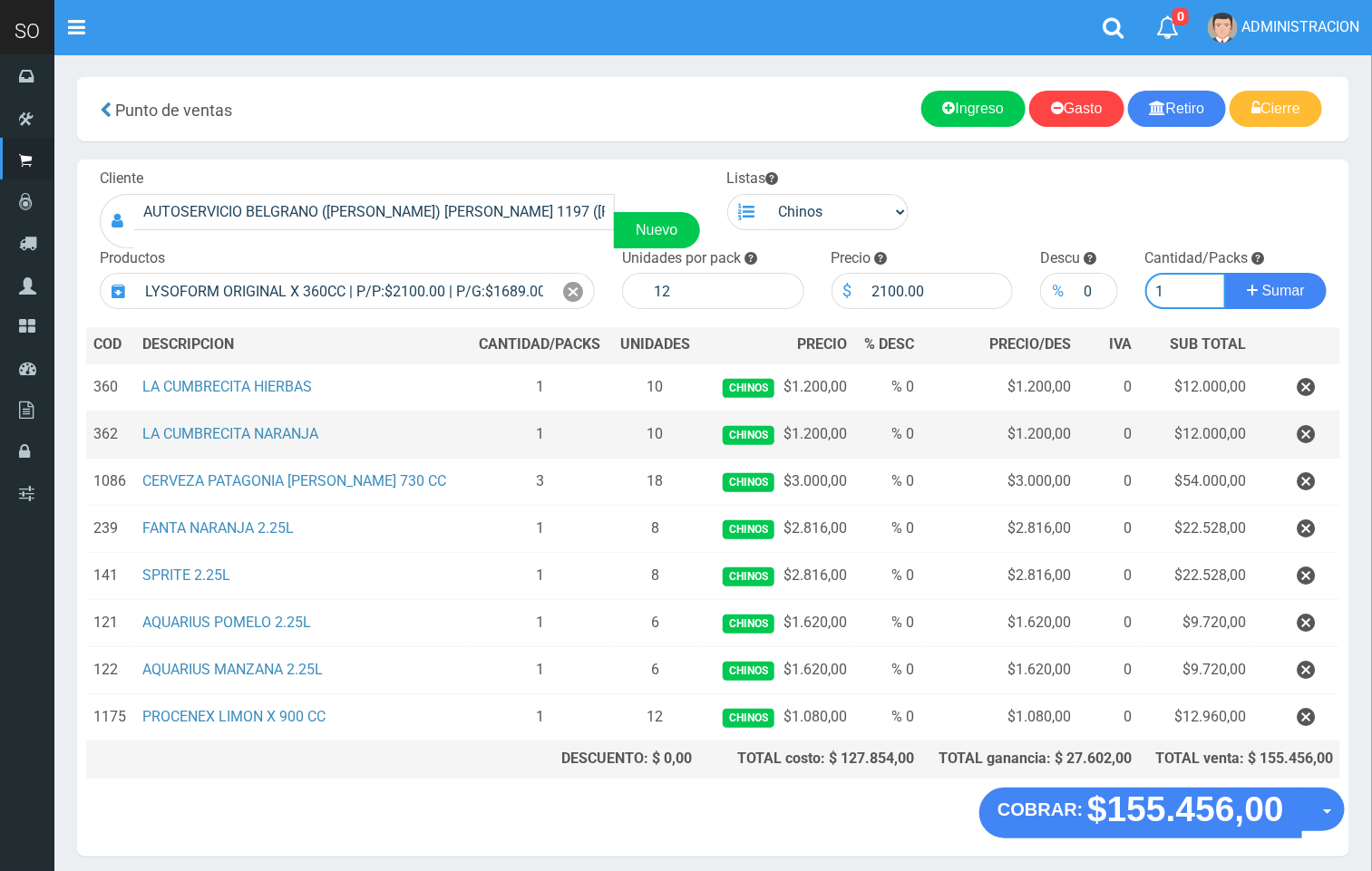
type input "1"
click at [1225, 272] on button "Sumar" at bounding box center [1276, 291] width 102 height 36
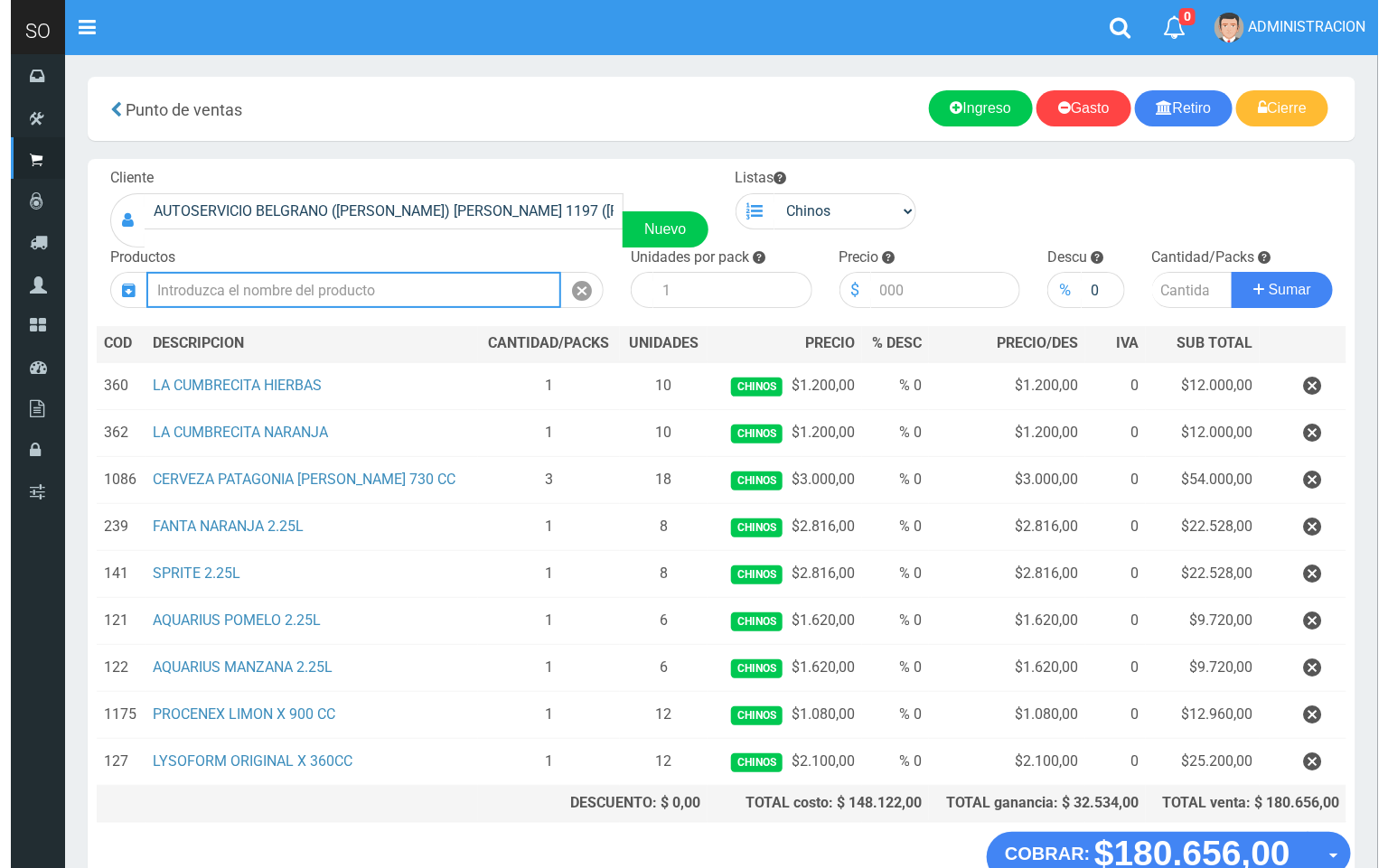
scroll to position [118, 0]
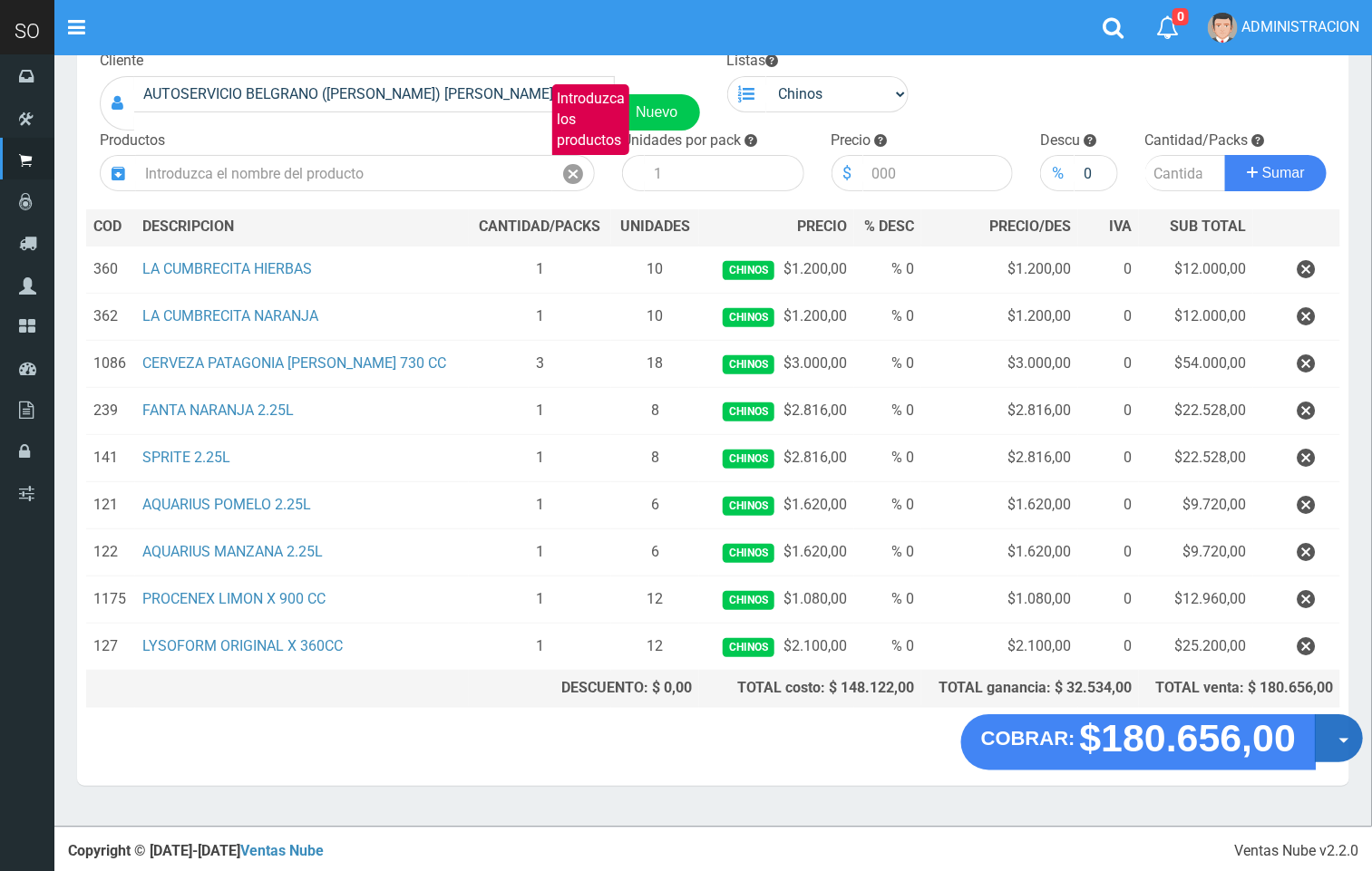
click at [1322, 748] on button "Opciones" at bounding box center [1338, 737] width 48 height 48
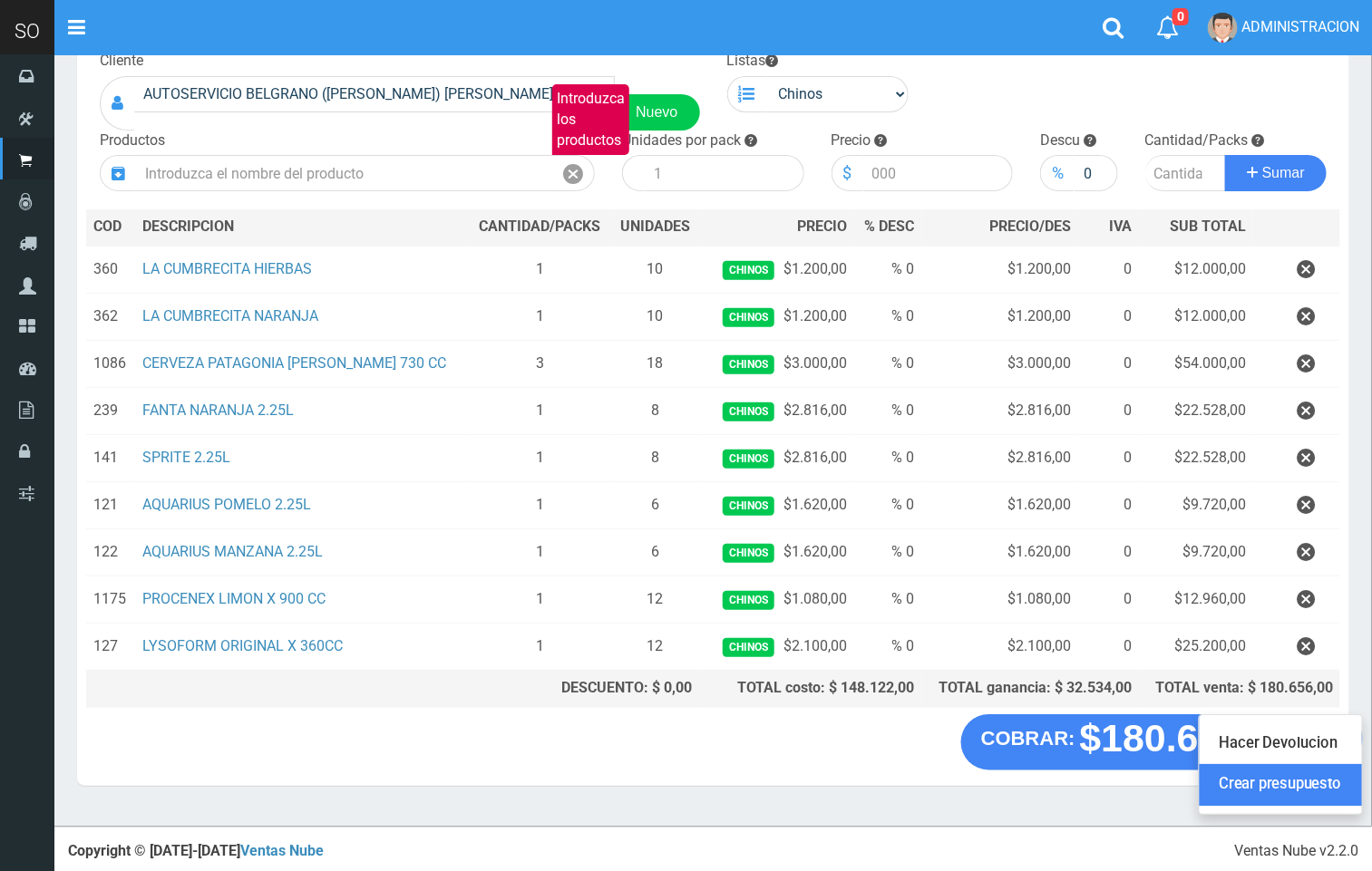
click at [1307, 787] on link "Crear presupuesto" at bounding box center [1280, 786] width 163 height 42
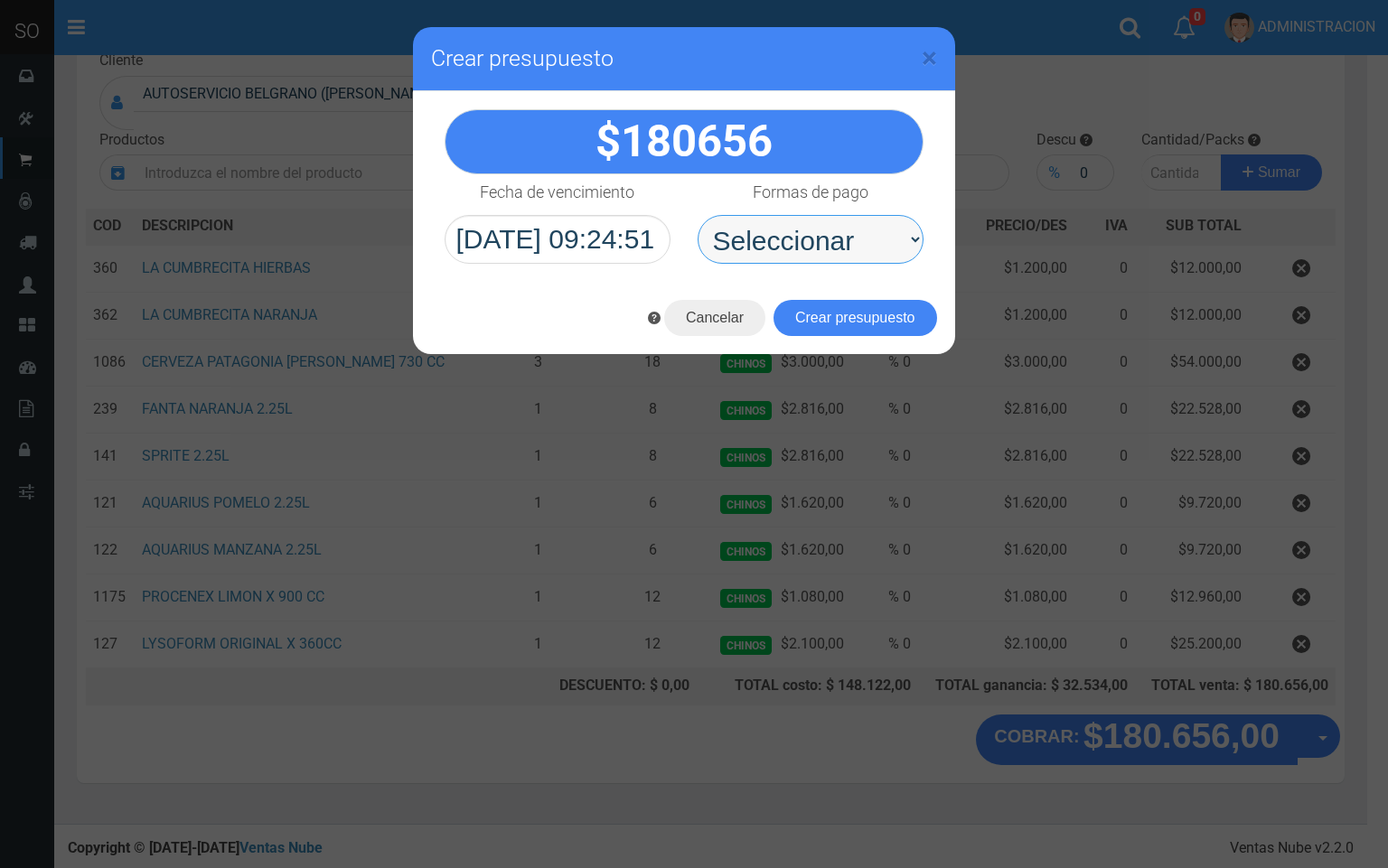
drag, startPoint x: 814, startPoint y: 228, endPoint x: 805, endPoint y: 243, distance: 17.5
click at [814, 230] on select "Seleccionar Efectivo Tarjeta de Crédito Depósito Débito" at bounding box center [809, 239] width 225 height 49
select select "Efectivo"
click at [697, 215] on select "Seleccionar Efectivo Tarjeta de Crédito Depósito Débito" at bounding box center [809, 239] width 225 height 49
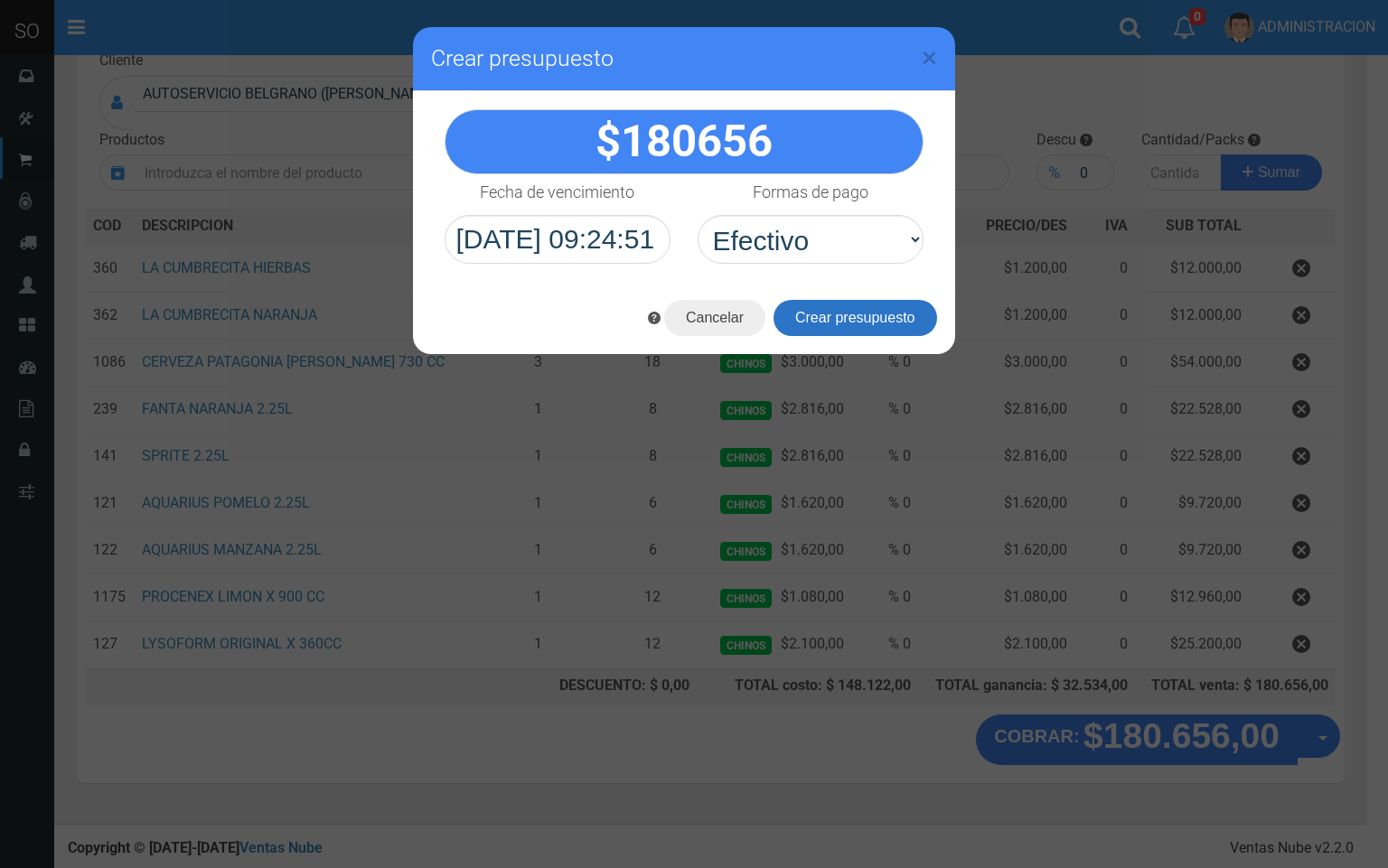
click at [817, 311] on button "Crear presupuesto" at bounding box center [855, 318] width 164 height 36
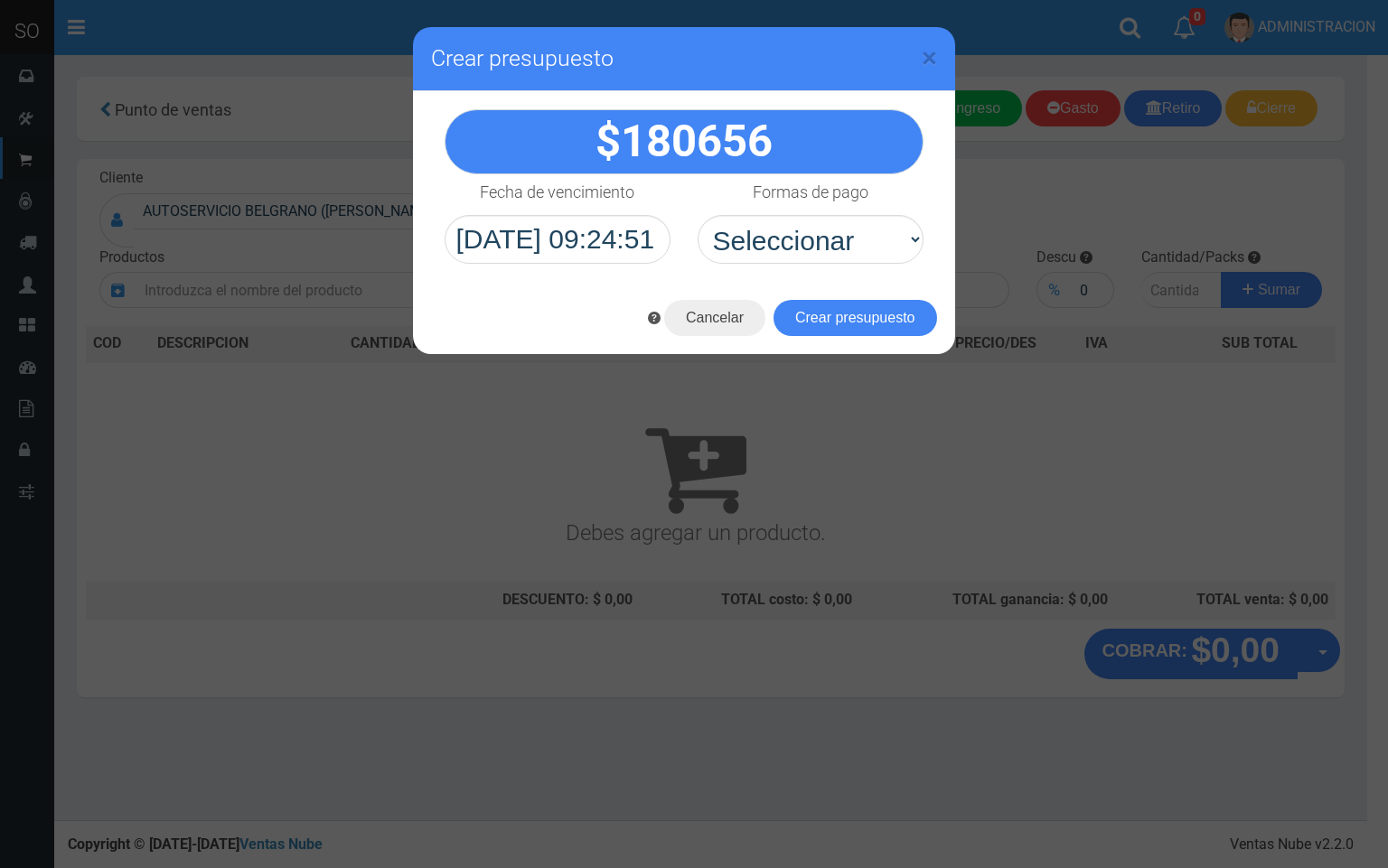
scroll to position [0, 0]
click at [925, 52] on span "×" at bounding box center [929, 58] width 15 height 34
